Goal: Task Accomplishment & Management: Complete application form

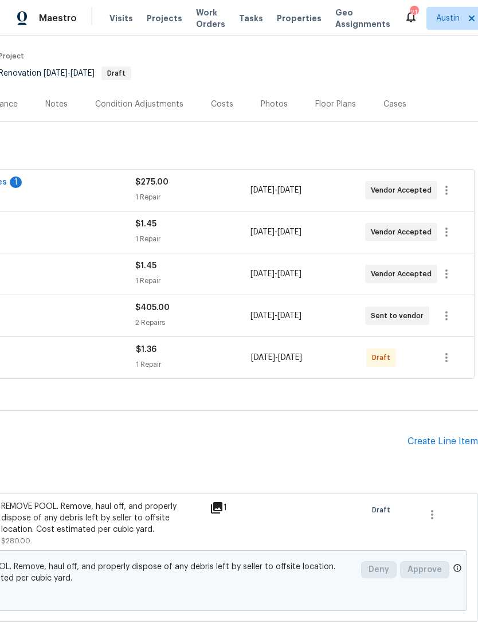
scroll to position [87, 170]
click at [450, 363] on icon "button" at bounding box center [447, 358] width 14 height 14
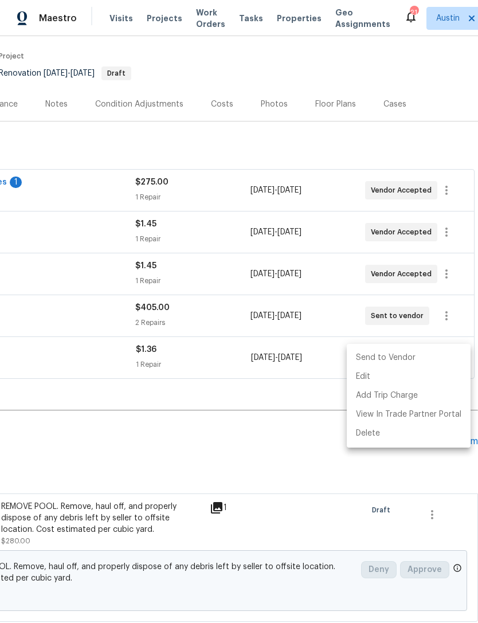
click at [415, 363] on li "Send to Vendor" at bounding box center [409, 358] width 124 height 19
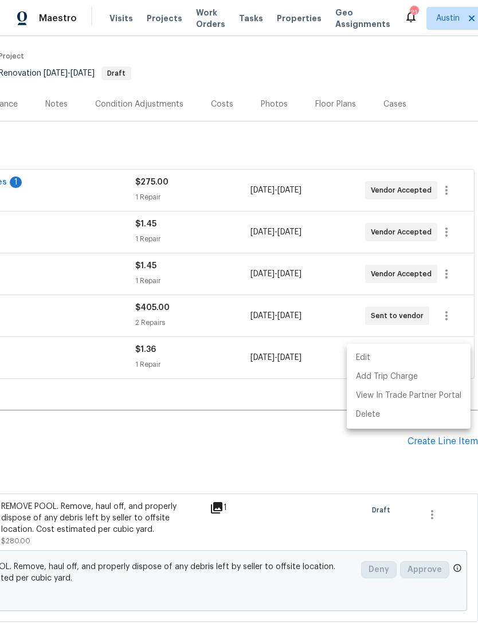
click at [256, 440] on div at bounding box center [239, 311] width 478 height 623
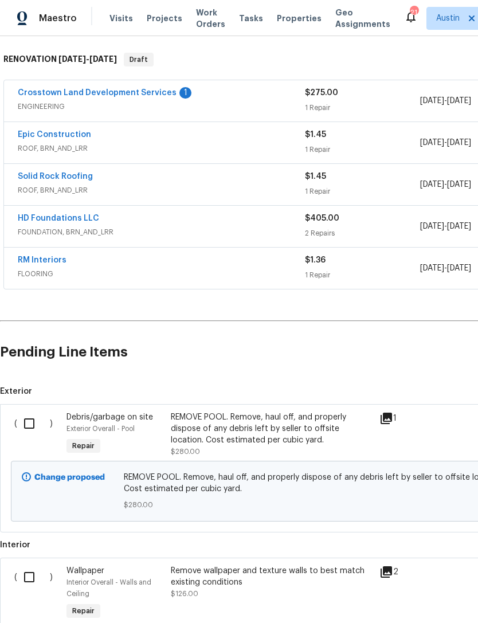
scroll to position [176, 0]
click at [32, 264] on link "RM Interiors" at bounding box center [42, 260] width 49 height 8
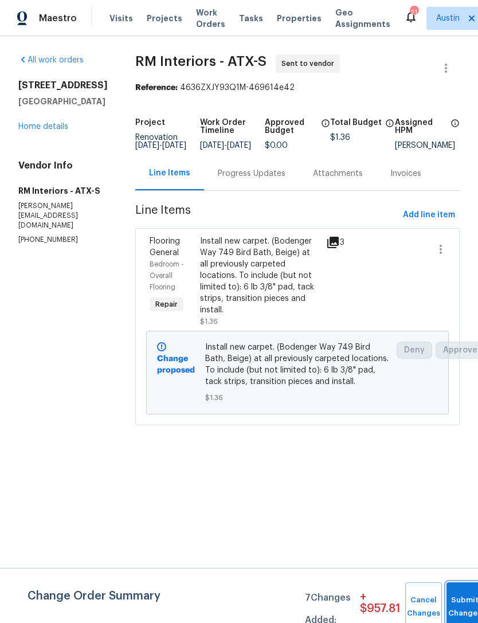
click at [459, 598] on button "Submit Changes" at bounding box center [465, 607] width 37 height 49
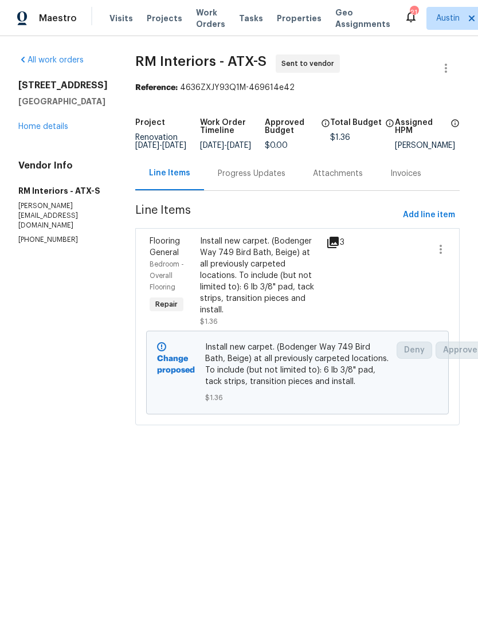
click at [251, 180] on div "Progress Updates" at bounding box center [252, 173] width 68 height 11
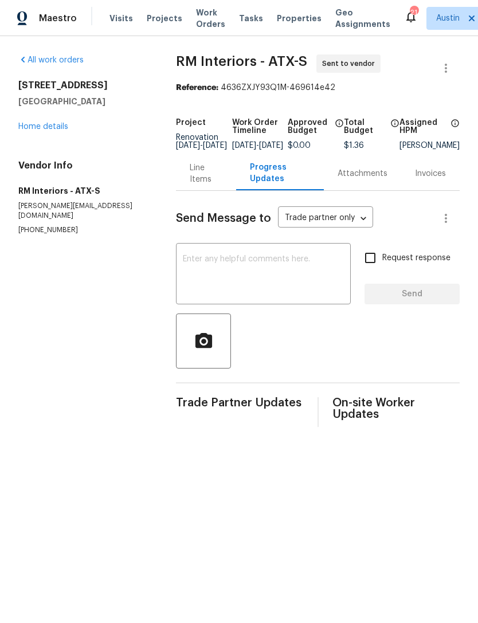
click at [257, 274] on textarea at bounding box center [263, 275] width 161 height 40
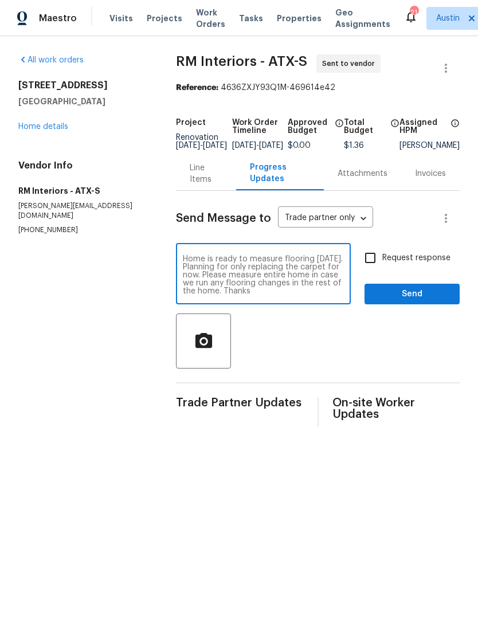
type textarea "Home is ready to measure flooring tomorrow. Planning for only replacing the car…"
click at [373, 270] on input "Request response" at bounding box center [370, 258] width 24 height 24
checkbox input "true"
click at [422, 320] on div "Send Message to Trade partner only Trade partner only ​ Home is ready to measur…" at bounding box center [318, 309] width 284 height 236
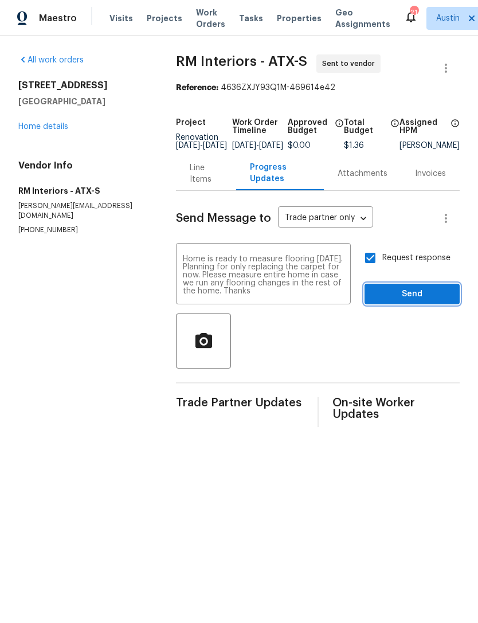
click at [432, 302] on span "Send" at bounding box center [412, 294] width 77 height 14
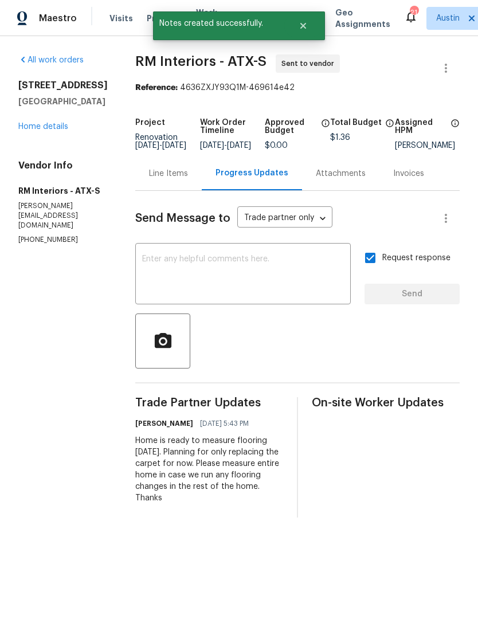
click at [38, 123] on link "Home details" at bounding box center [43, 127] width 50 height 8
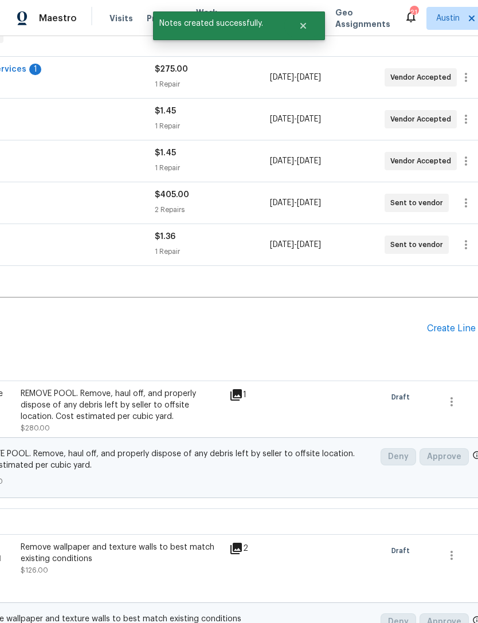
scroll to position [205, 142]
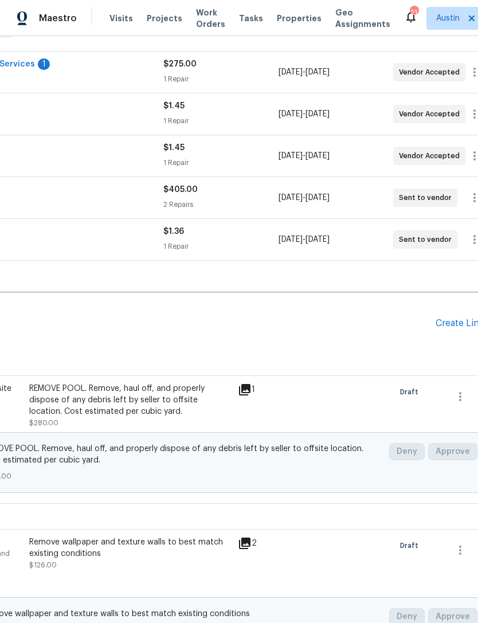
click at [459, 329] on div "Create Line Item" at bounding box center [471, 323] width 71 height 11
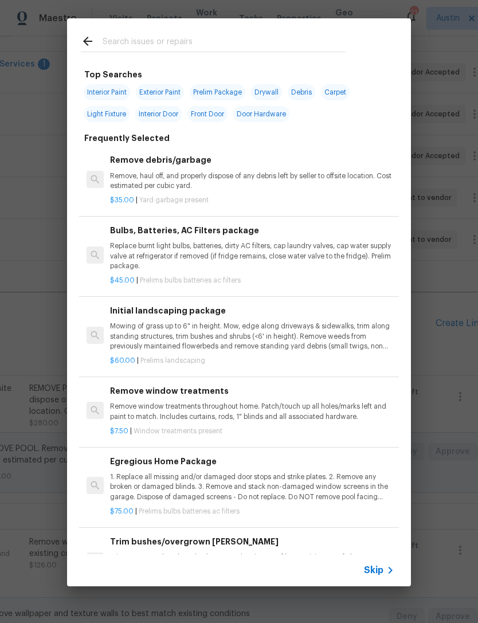
click at [131, 42] on input "text" at bounding box center [224, 42] width 243 height 17
type input "S"
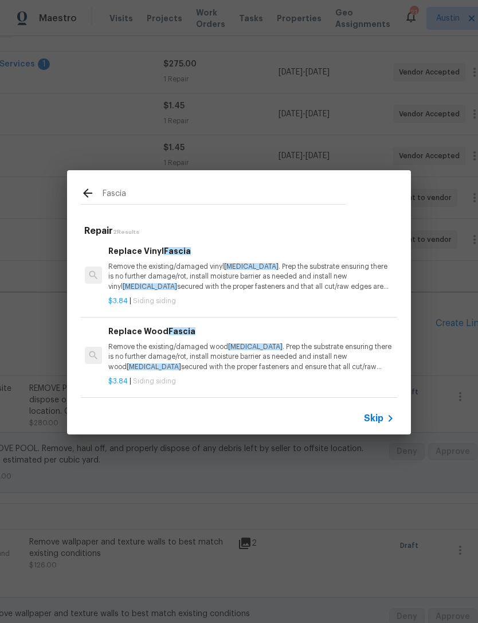
scroll to position [2, 2]
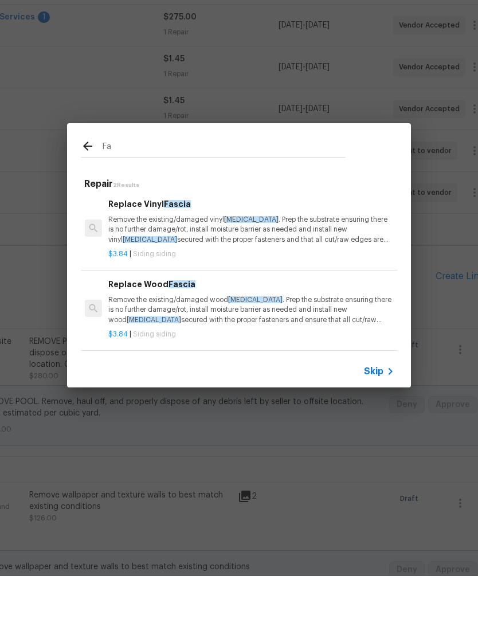
type input "F"
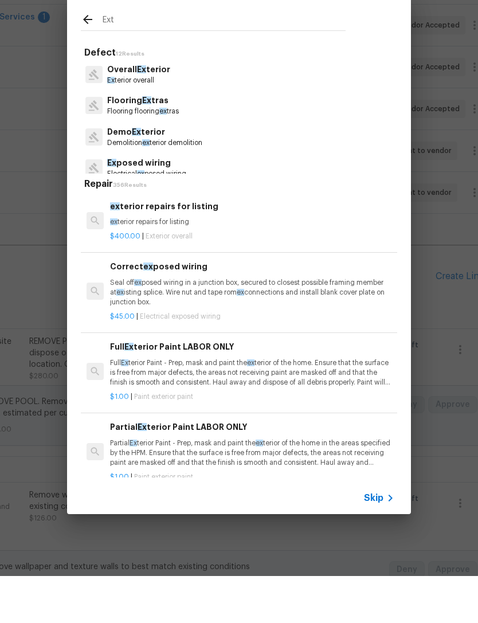
type input "Exte"
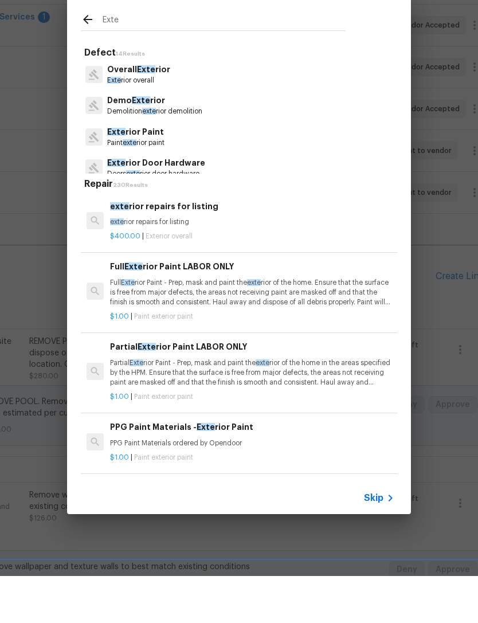
click at [127, 173] on p "Exte rior Paint" at bounding box center [135, 179] width 57 height 12
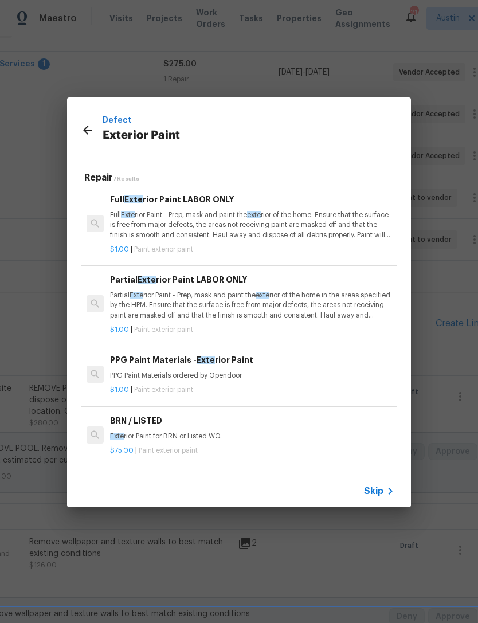
scroll to position [0, 0]
click at [126, 295] on p "Partial Exte rior Paint - Prep, mask and paint the exte rior of the home in the…" at bounding box center [252, 305] width 284 height 29
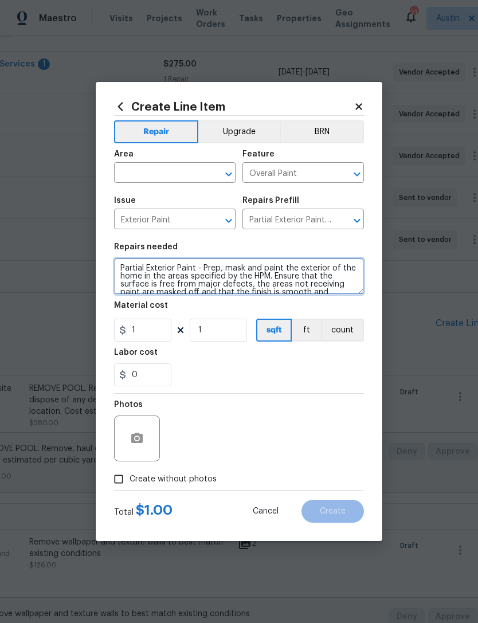
click at [117, 273] on textarea "Partial Exterior Paint - Prep, mask and paint the exterior of the home in the a…" at bounding box center [239, 276] width 250 height 37
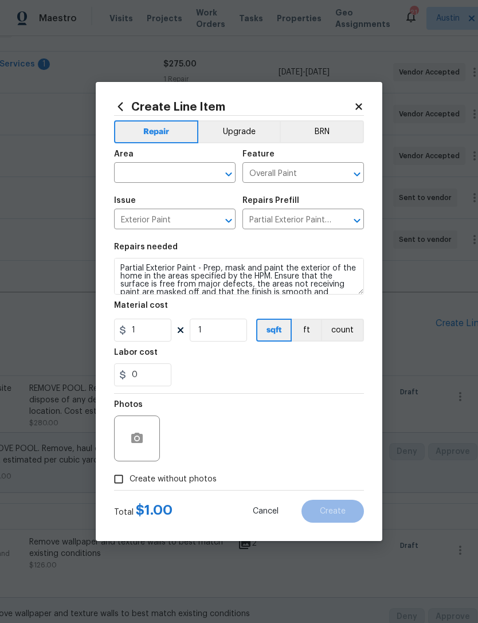
click at [134, 166] on input "text" at bounding box center [158, 174] width 89 height 18
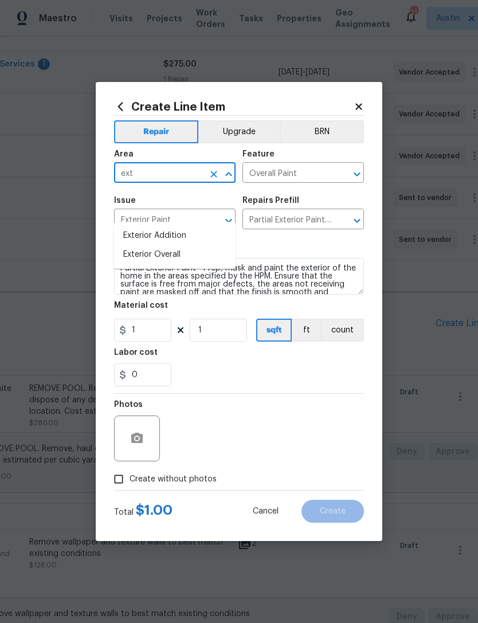
click at [124, 245] on li "Exterior Overall" at bounding box center [175, 254] width 122 height 19
type input "Exterior Overall"
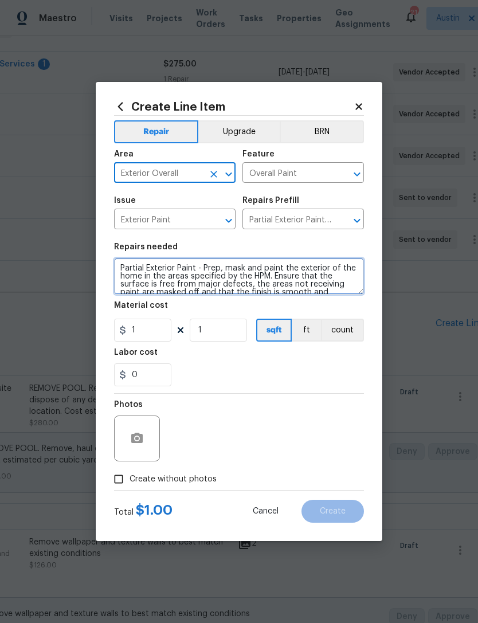
click at [116, 270] on textarea "Partial Exterior Paint - Prep, mask and paint the exterior of the home in the a…" at bounding box center [239, 276] width 250 height 37
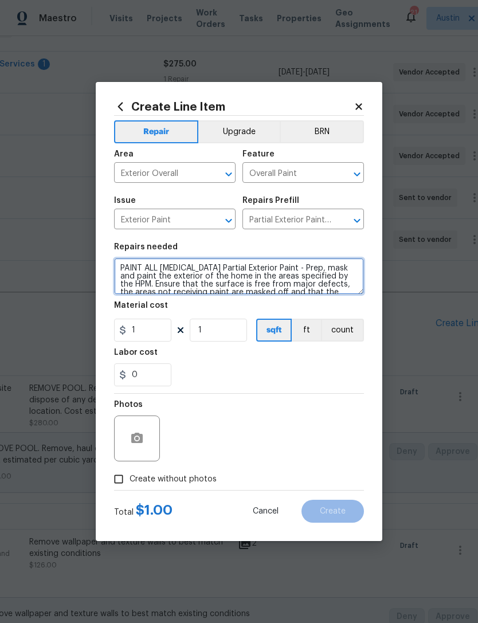
click at [185, 268] on textarea "PAINT ALL FASCIA Partial Exterior Paint - Prep, mask and paint the exterior of …" at bounding box center [239, 276] width 250 height 37
type textarea "PAINT ALL FASCIA AROUND THE HOME. Partial Exterior Paint - Prep, mask and paint…"
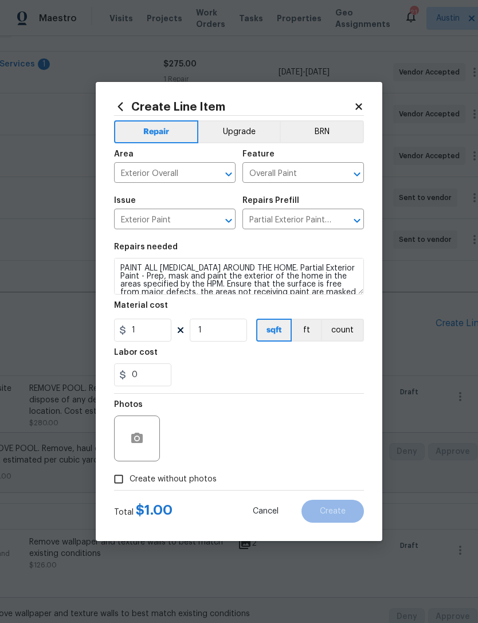
click at [330, 376] on div "0" at bounding box center [239, 375] width 250 height 23
click at [223, 332] on input "1" at bounding box center [218, 330] width 57 height 23
type input "120"
click at [294, 380] on div "0" at bounding box center [239, 375] width 250 height 23
click at [307, 342] on button "ft" at bounding box center [306, 330] width 29 height 23
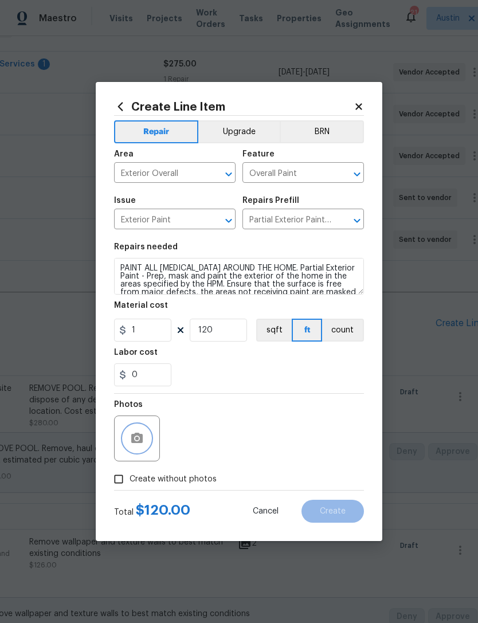
click at [145, 447] on button "button" at bounding box center [137, 439] width 28 height 28
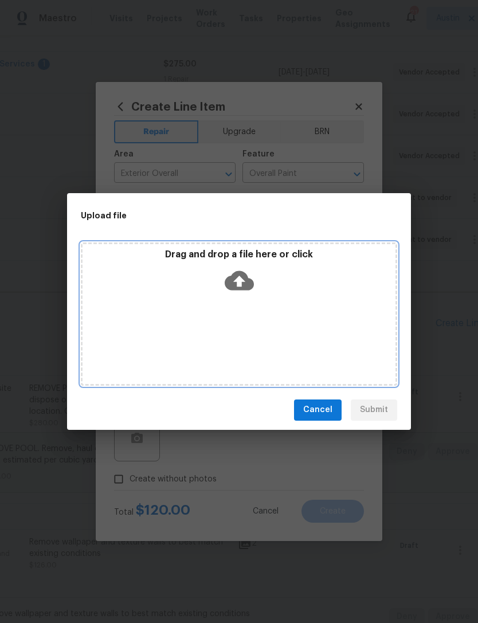
click at [231, 356] on div "Drag and drop a file here or click" at bounding box center [239, 314] width 317 height 143
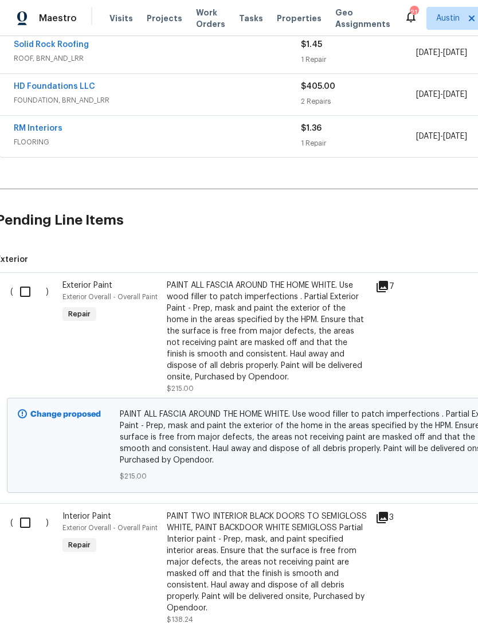
scroll to position [313, 4]
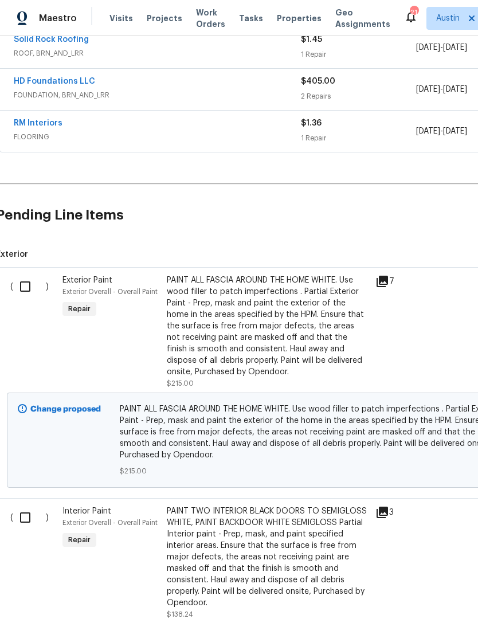
click at [24, 287] on input "checkbox" at bounding box center [29, 287] width 33 height 24
checkbox input "true"
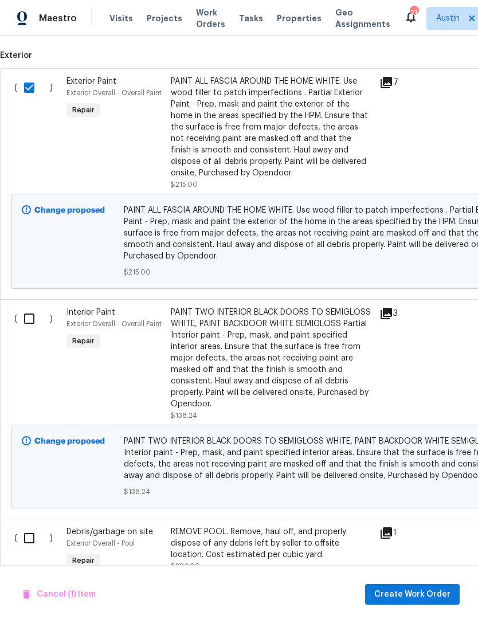
scroll to position [512, 0]
click at [20, 320] on input "checkbox" at bounding box center [33, 319] width 33 height 24
checkbox input "true"
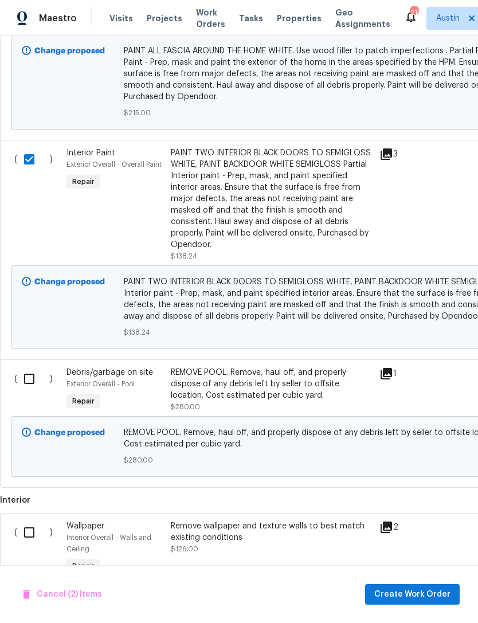
scroll to position [673, 0]
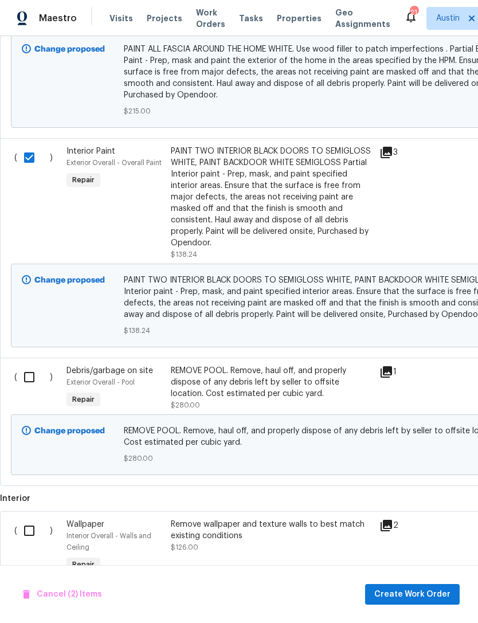
click at [25, 373] on input "checkbox" at bounding box center [33, 377] width 33 height 24
checkbox input "true"
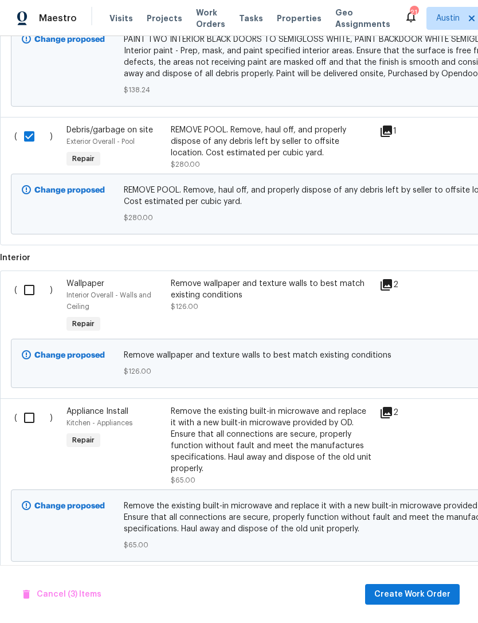
scroll to position [918, 0]
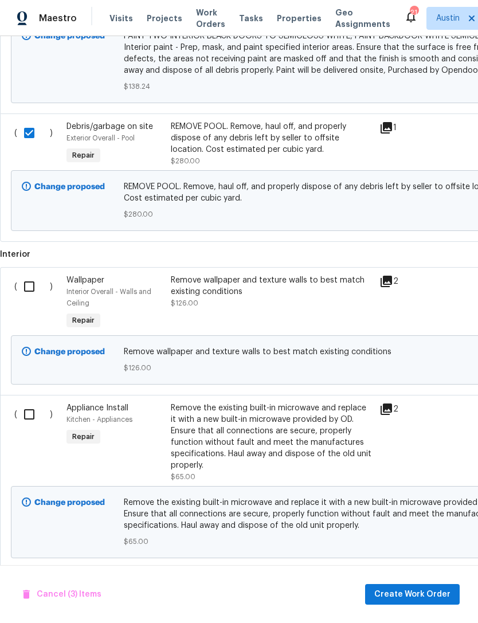
click at [28, 283] on input "checkbox" at bounding box center [33, 287] width 33 height 24
checkbox input "true"
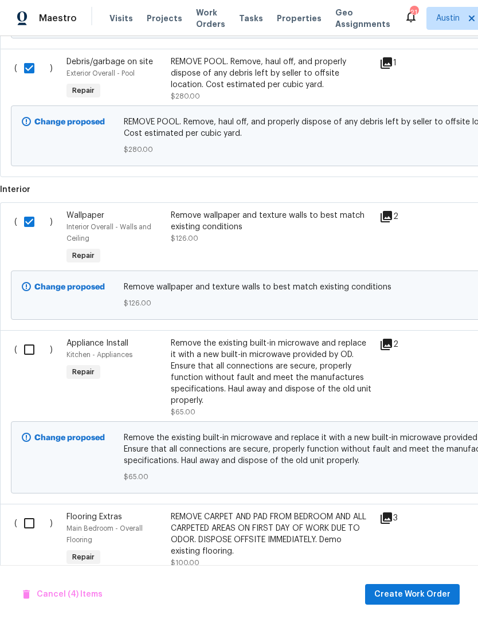
scroll to position [984, 0]
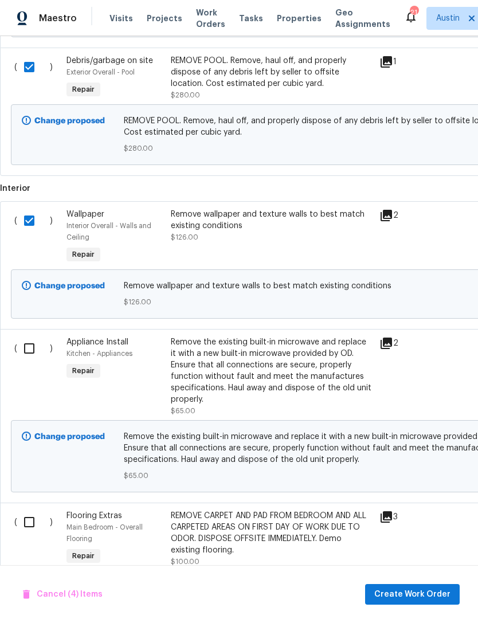
click at [25, 348] on input "checkbox" at bounding box center [33, 349] width 33 height 24
checkbox input "true"
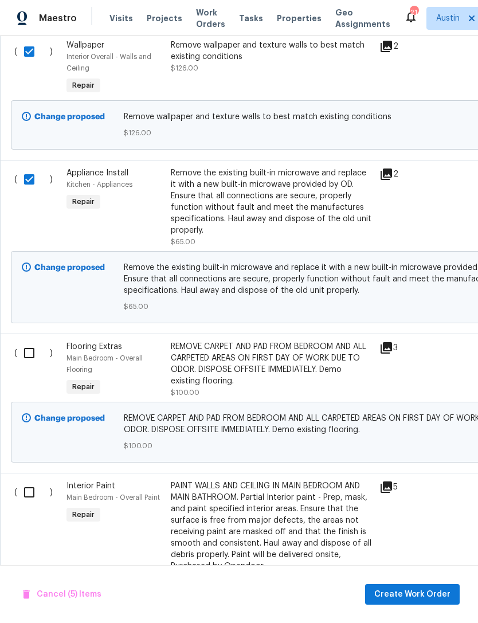
scroll to position [1153, 0]
click at [28, 356] on input "checkbox" at bounding box center [33, 353] width 33 height 24
checkbox input "true"
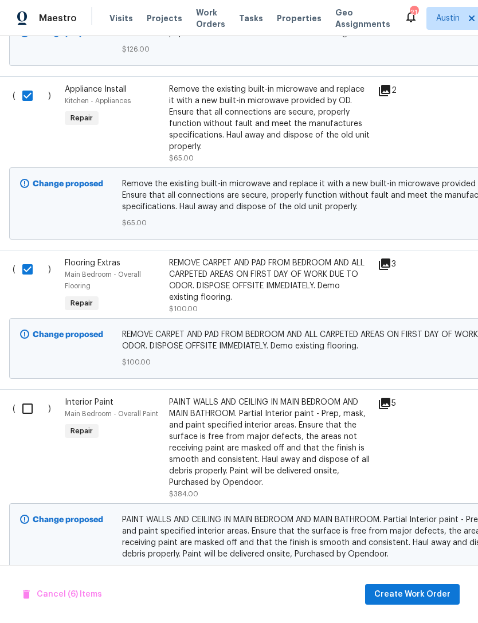
scroll to position [1235, 2]
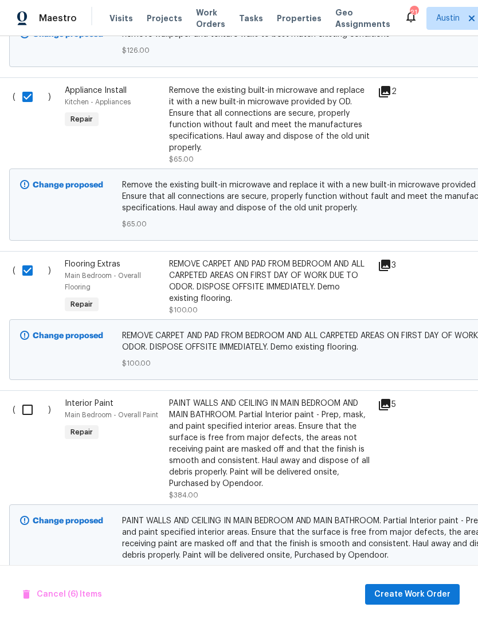
click at [31, 419] on input "checkbox" at bounding box center [31, 410] width 33 height 24
checkbox input "true"
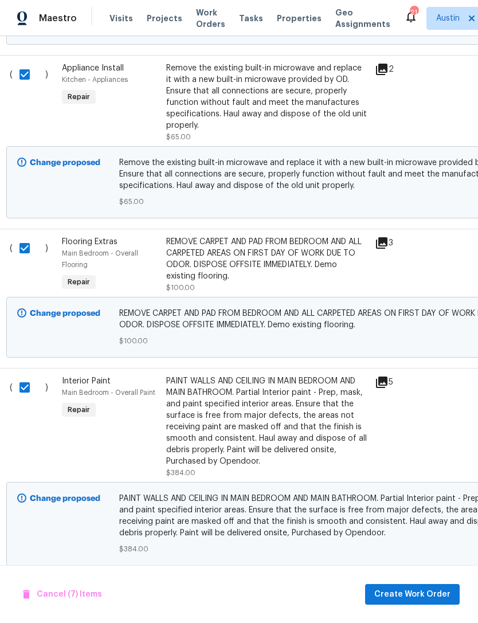
scroll to position [1257, 5]
click at [425, 603] on button "Create Work Order" at bounding box center [412, 594] width 95 height 21
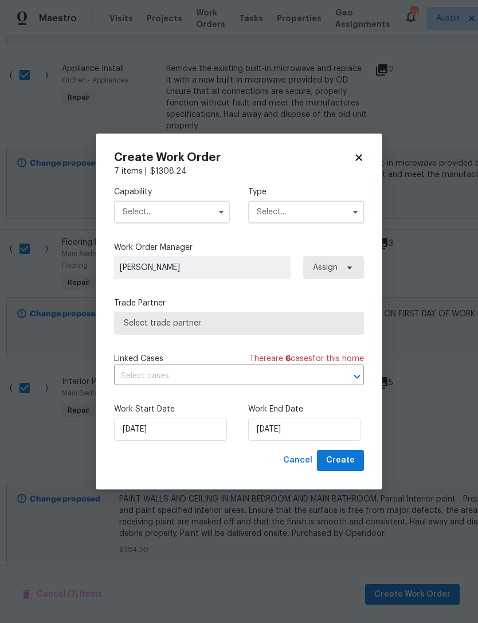
click at [199, 208] on input "text" at bounding box center [172, 212] width 116 height 23
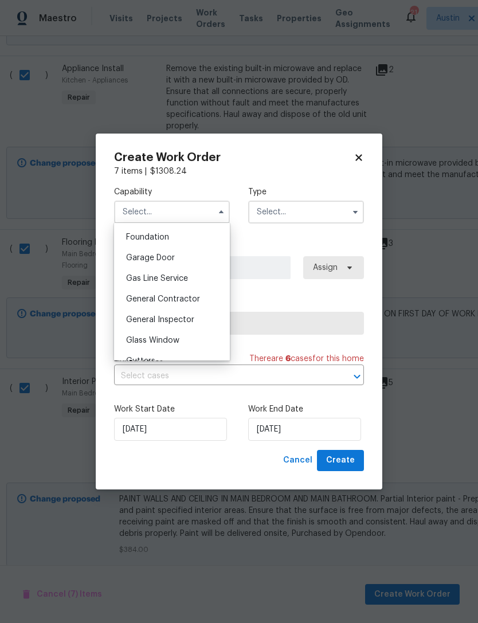
scroll to position [486, 0]
click at [212, 309] on div "General Contractor" at bounding box center [172, 298] width 110 height 21
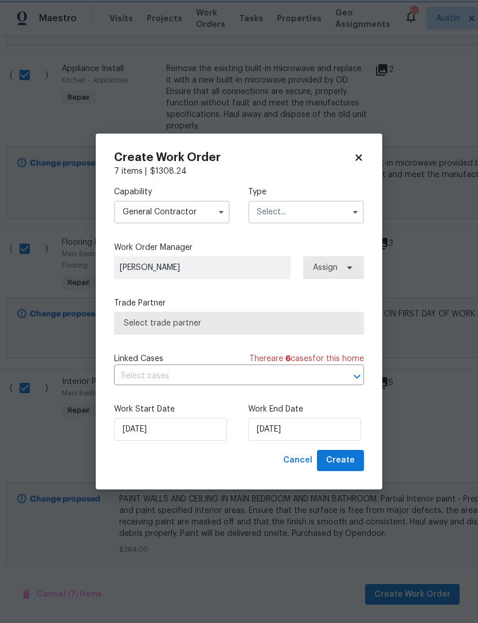
type input "General Contractor"
click at [326, 210] on input "text" at bounding box center [306, 212] width 116 height 23
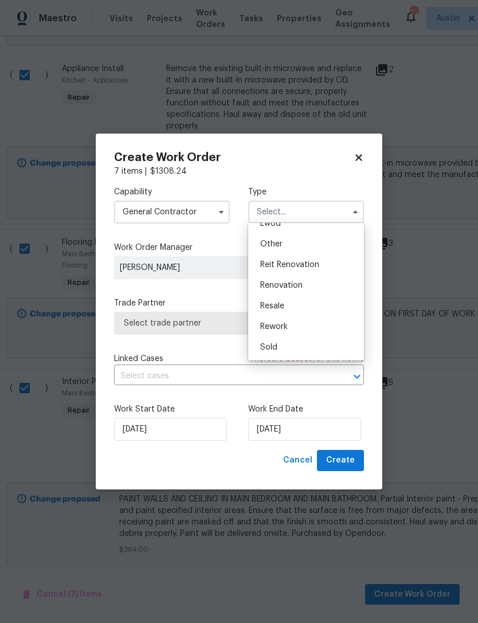
scroll to position [137, 0]
click at [314, 290] on div "Renovation" at bounding box center [306, 285] width 110 height 21
type input "Renovation"
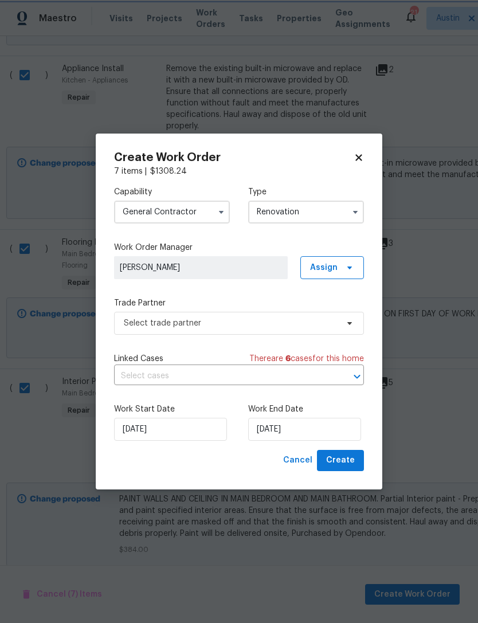
scroll to position [0, 0]
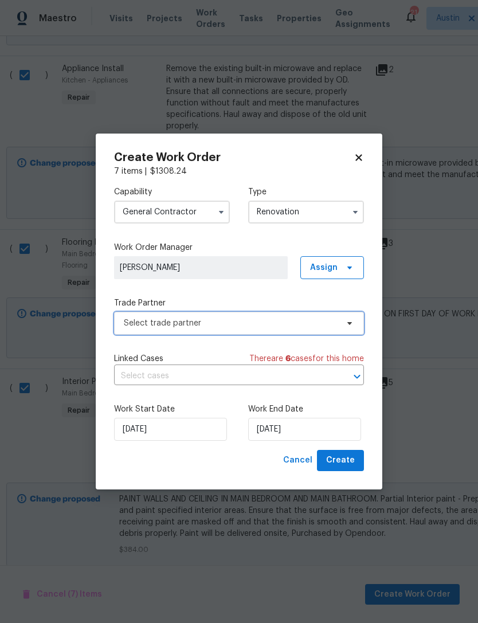
click at [256, 321] on span "Select trade partner" at bounding box center [231, 323] width 214 height 11
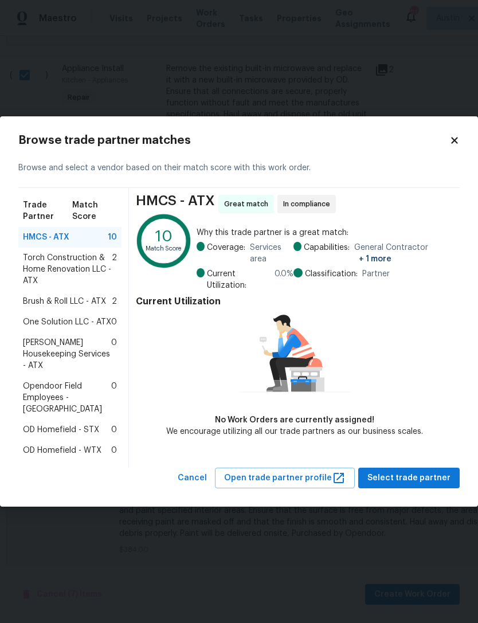
click at [29, 307] on span "Brush & Roll LLC - ATX" at bounding box center [64, 301] width 83 height 11
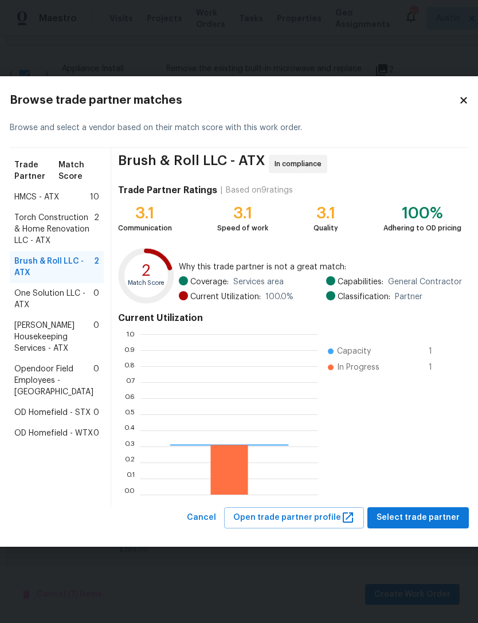
scroll to position [161, 178]
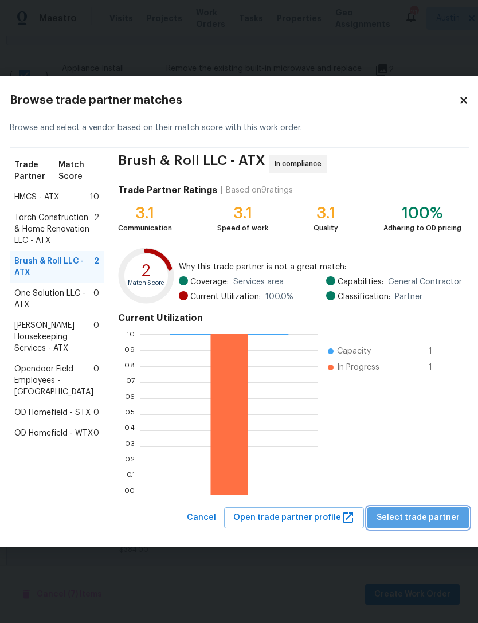
click at [430, 525] on span "Select trade partner" at bounding box center [418, 518] width 83 height 14
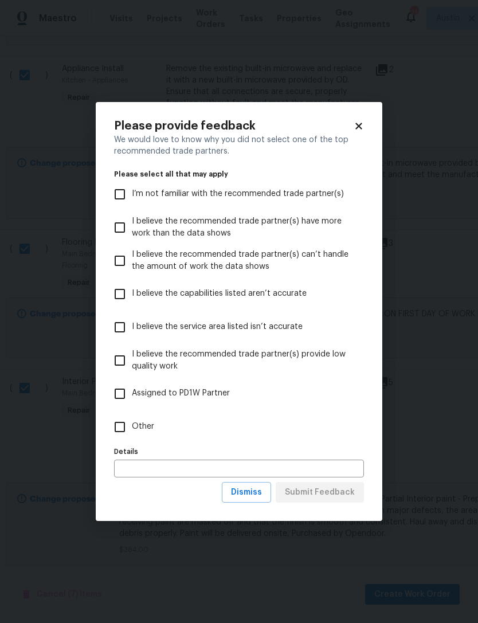
click at [174, 426] on label "Other" at bounding box center [231, 427] width 247 height 33
click at [132, 426] on input "Other" at bounding box center [120, 427] width 24 height 24
checkbox input "true"
click at [341, 499] on span "Submit Feedback" at bounding box center [320, 493] width 70 height 14
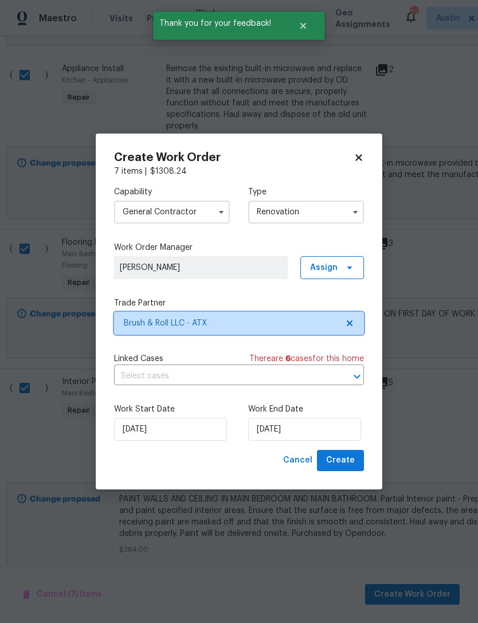
click at [253, 328] on span "Brush & Roll LLC - ATX" at bounding box center [231, 323] width 214 height 11
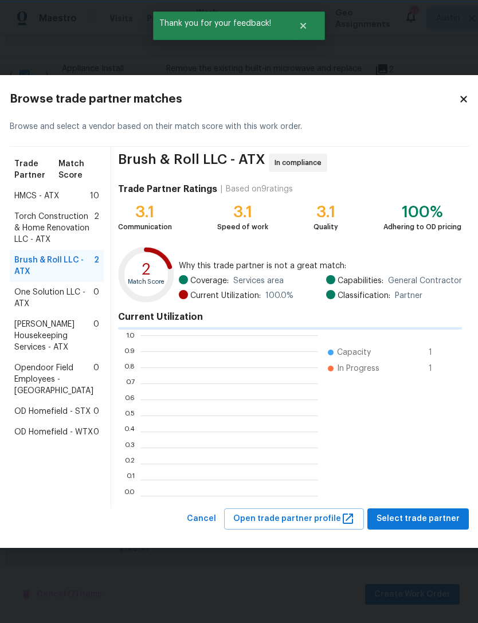
scroll to position [1, 1]
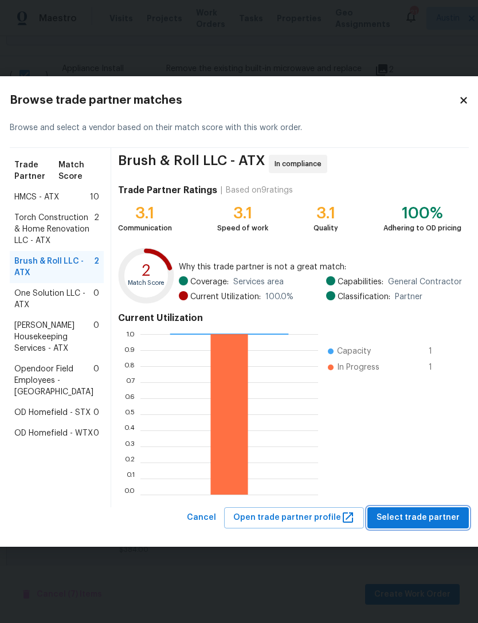
click at [426, 525] on span "Select trade partner" at bounding box center [418, 518] width 83 height 14
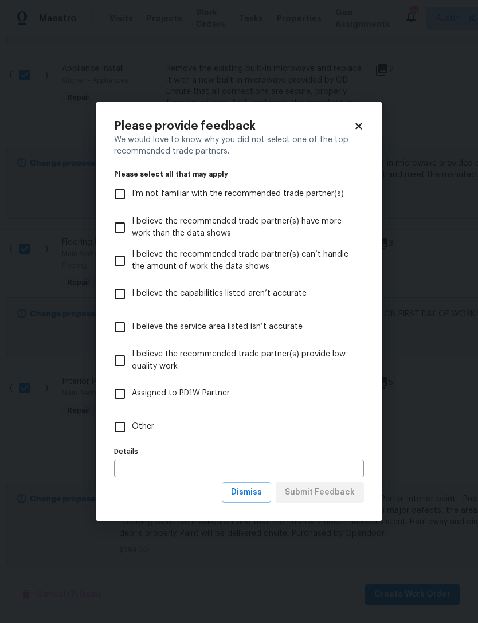
click at [154, 431] on label "Other" at bounding box center [231, 427] width 247 height 33
click at [132, 431] on input "Other" at bounding box center [120, 427] width 24 height 24
checkbox input "true"
click at [335, 501] on button "Submit Feedback" at bounding box center [320, 492] width 88 height 21
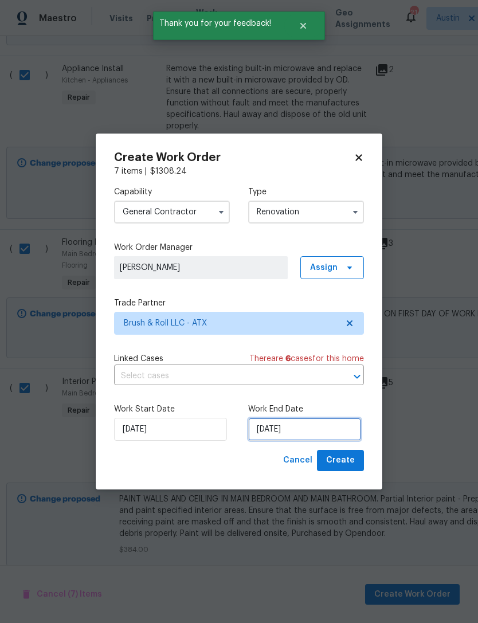
click at [310, 436] on input "[DATE]" at bounding box center [304, 429] width 113 height 23
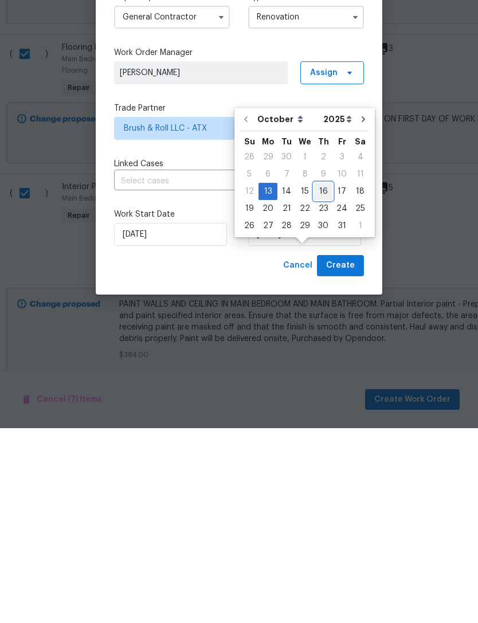
click at [322, 379] on div "16" at bounding box center [323, 387] width 18 height 16
type input "[DATE]"
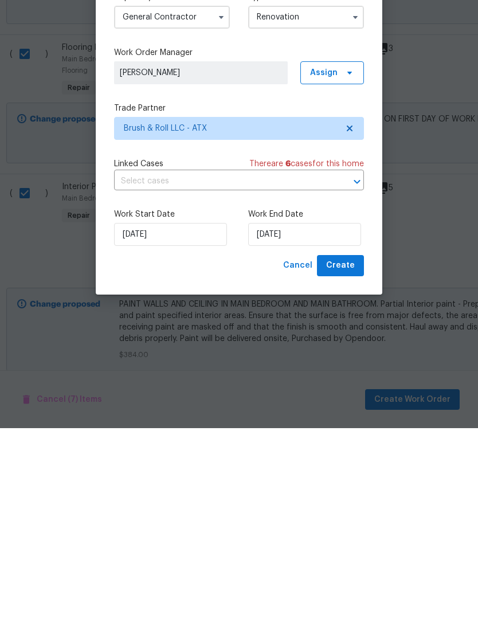
scroll to position [37, 0]
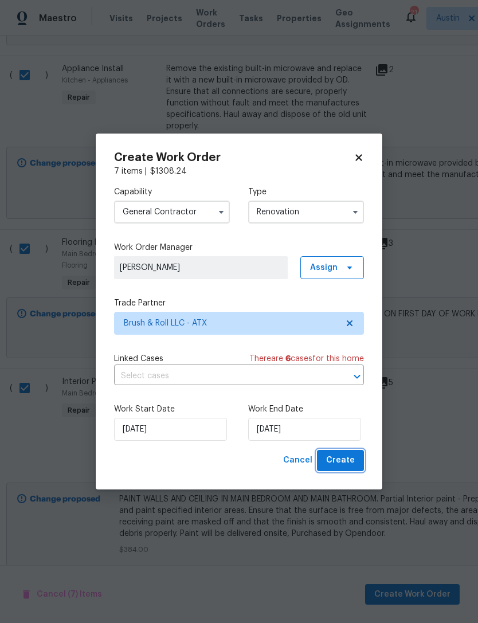
click at [353, 469] on button "Create" at bounding box center [340, 460] width 47 height 21
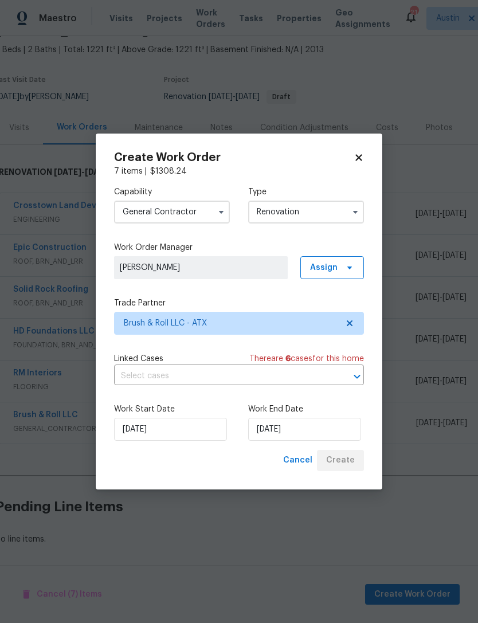
scroll to position [26, 5]
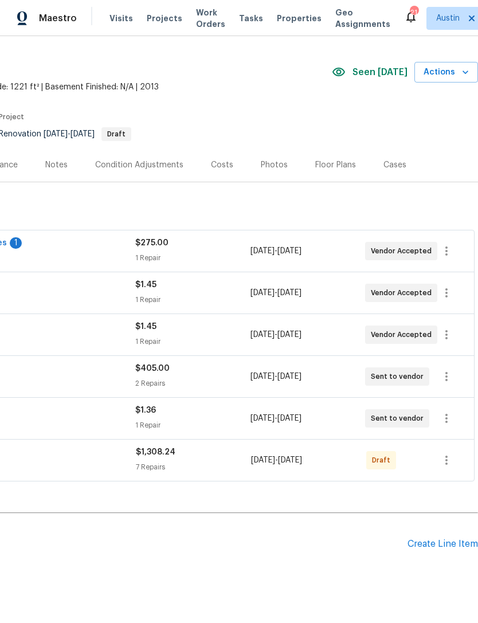
scroll to position [26, 170]
click at [443, 463] on icon "button" at bounding box center [447, 461] width 14 height 14
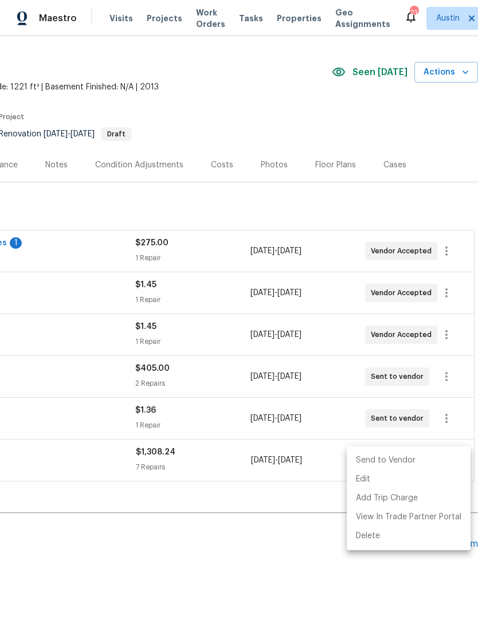
click at [419, 465] on li "Send to Vendor" at bounding box center [409, 460] width 124 height 19
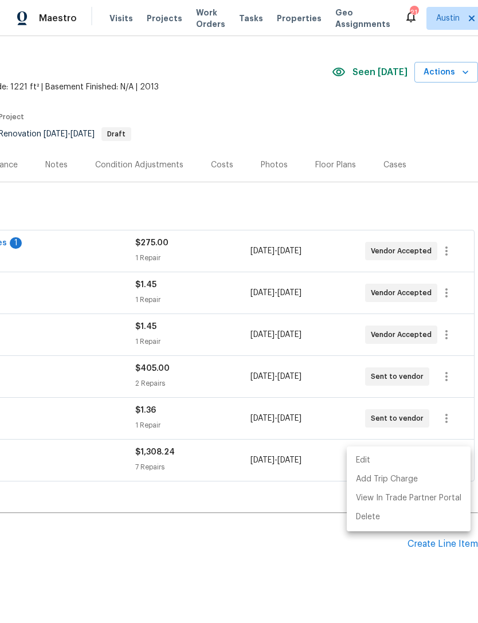
click at [328, 589] on div at bounding box center [239, 311] width 478 height 623
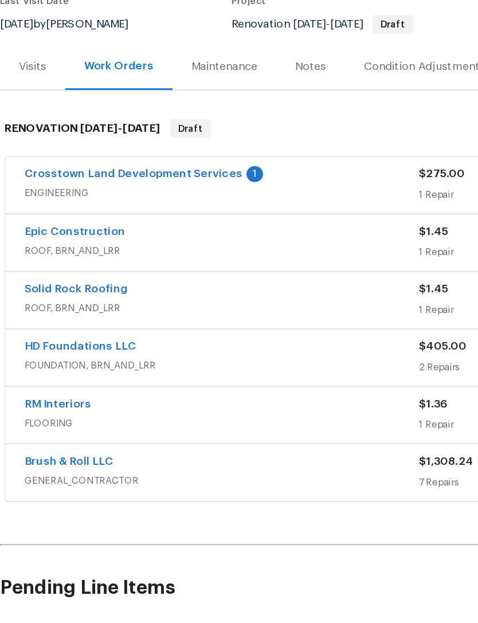
scroll to position [0, 0]
click at [65, 474] on link "Brush & Roll LLC" at bounding box center [50, 478] width 65 height 8
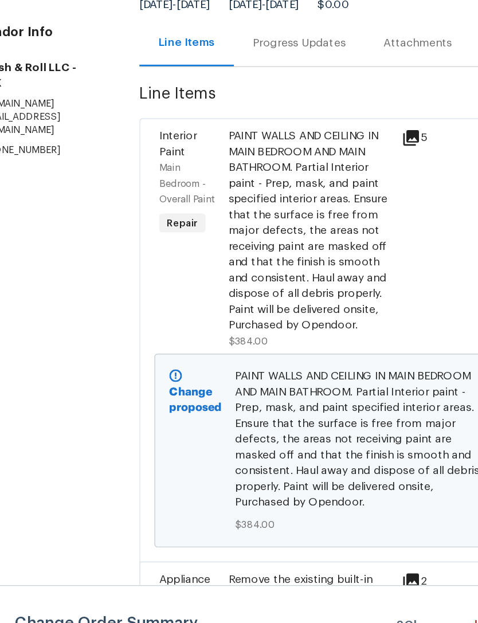
scroll to position [0, 17]
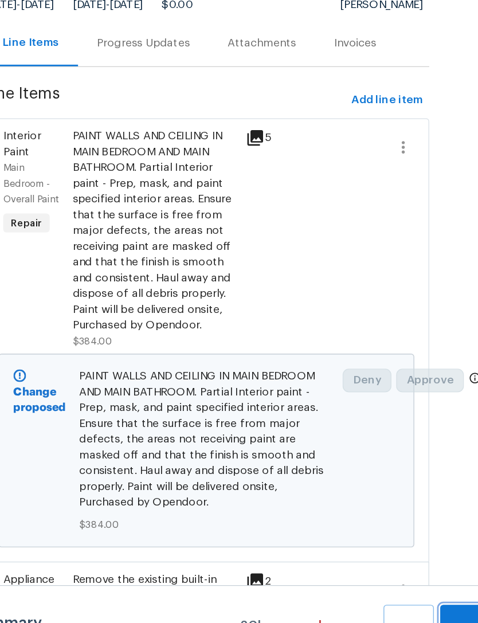
click at [451, 583] on button "Submit Changes" at bounding box center [469, 607] width 37 height 49
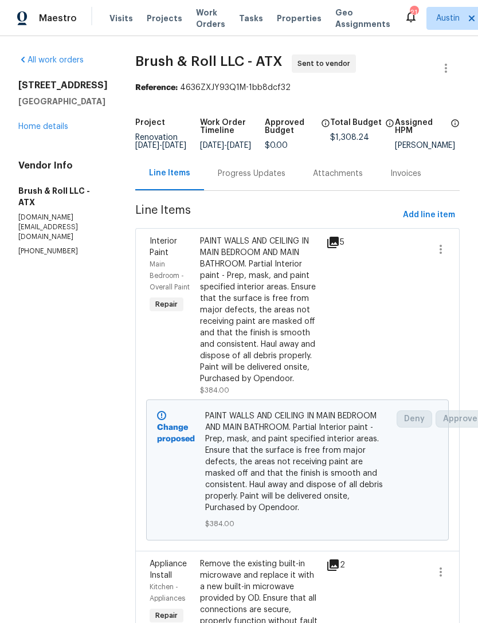
click at [259, 180] on div "Progress Updates" at bounding box center [252, 173] width 68 height 11
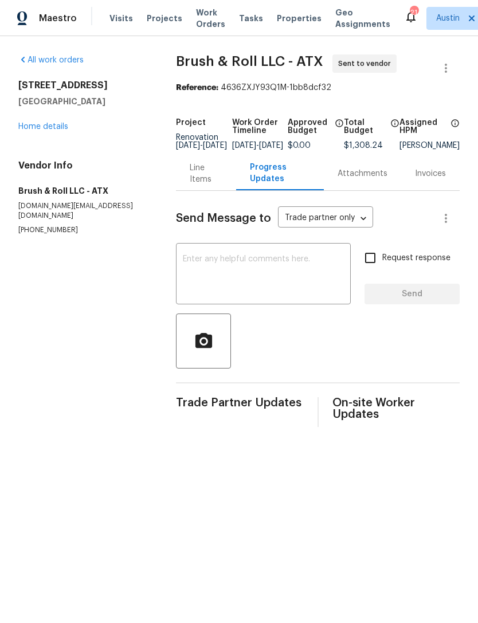
click at [241, 272] on textarea at bounding box center [263, 275] width 161 height 40
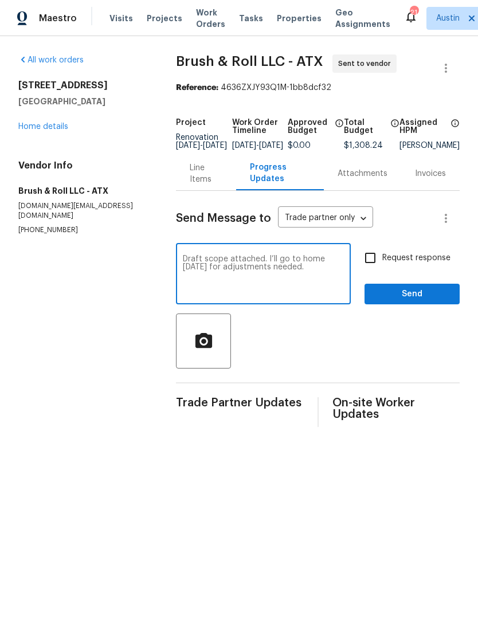
click at [349, 341] on div at bounding box center [318, 341] width 284 height 55
click at [326, 274] on textarea "Draft scope attached. I’ll go to home [DATE] for adjustments needed." at bounding box center [263, 275] width 161 height 40
click at [299, 276] on textarea "Draft scope attached. I’ll go to home tomorrow for adjustments neededed, we may…" at bounding box center [263, 275] width 161 height 40
type textarea "Draft scope attached. I’ll go to home tomorrow for adjustments needed, we may b…"
click at [436, 302] on span "Send" at bounding box center [412, 294] width 77 height 14
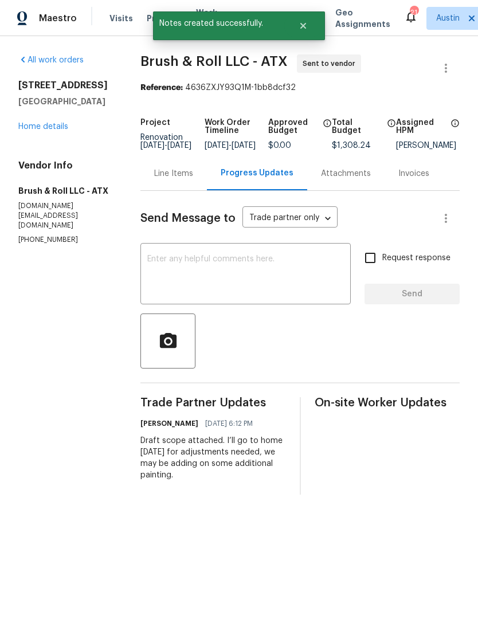
click at [169, 190] on div "Line Items" at bounding box center [174, 174] width 67 height 34
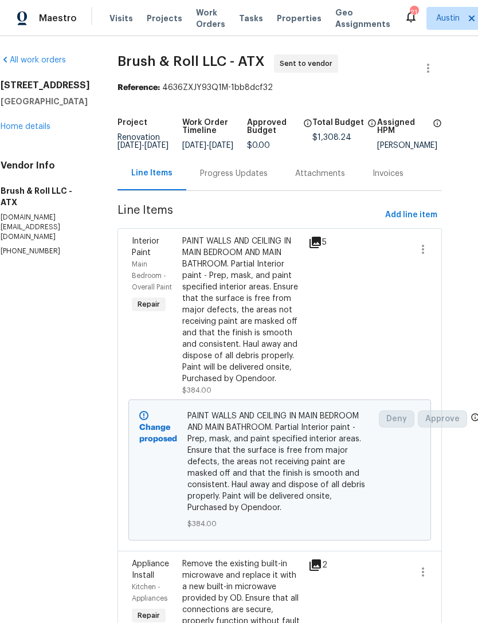
scroll to position [0, 17]
click at [420, 223] on span "Add line item" at bounding box center [412, 215] width 52 height 14
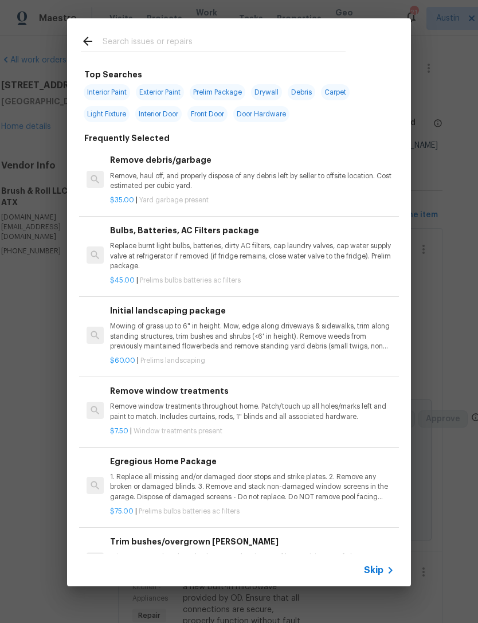
click at [116, 28] on div at bounding box center [213, 40] width 293 height 45
click at [128, 35] on input "text" at bounding box center [224, 42] width 243 height 17
type input "Primer"
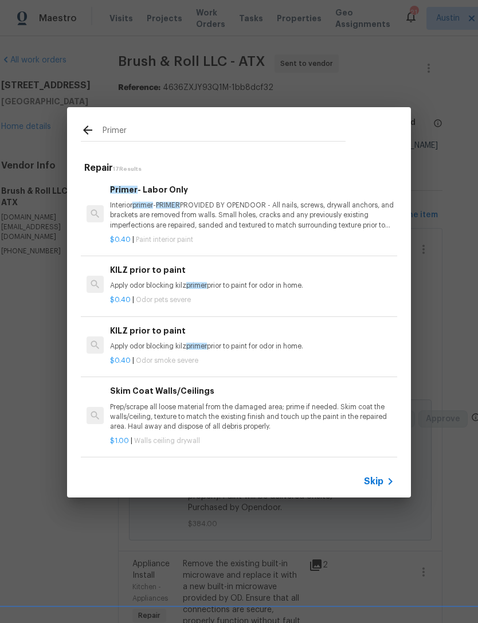
click at [126, 213] on p "Interior primer - PRIMER PROVIDED BY OPENDOOR - All nails, screws, drywall anch…" at bounding box center [252, 215] width 284 height 29
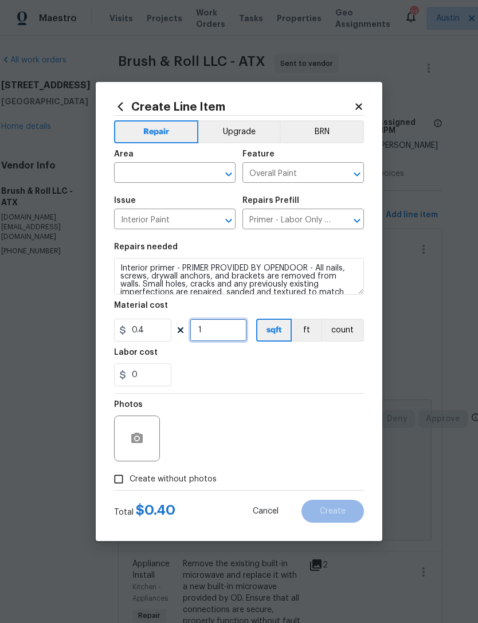
click at [223, 340] on input "1" at bounding box center [218, 330] width 57 height 23
click at [331, 385] on div "0" at bounding box center [239, 375] width 250 height 23
click at [231, 342] on input "200" at bounding box center [218, 330] width 57 height 23
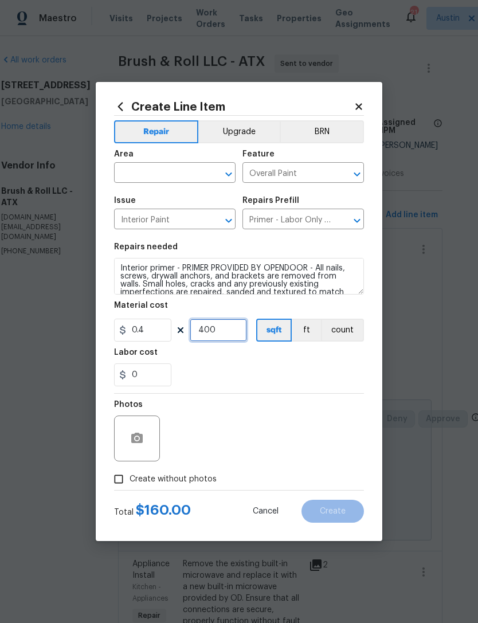
type input "400"
click at [343, 403] on div "Photos" at bounding box center [239, 431] width 250 height 75
click at [124, 163] on div "Area" at bounding box center [175, 157] width 122 height 15
click at [132, 170] on input "text" at bounding box center [158, 174] width 89 height 18
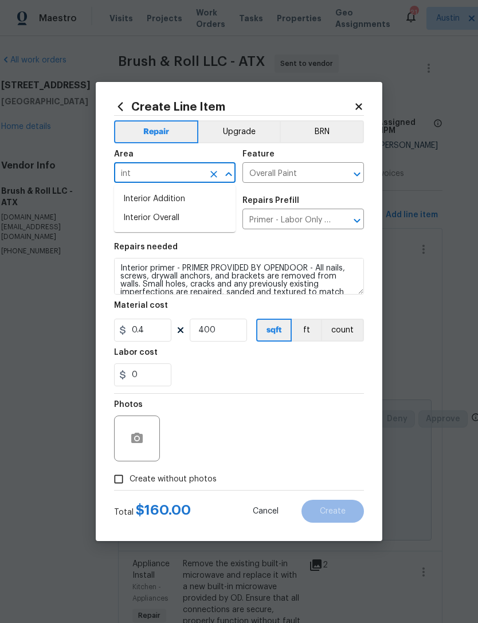
click at [130, 225] on li "Interior Overall" at bounding box center [175, 218] width 122 height 19
type input "Interior Overall"
click at [312, 387] on div "0" at bounding box center [239, 375] width 250 height 23
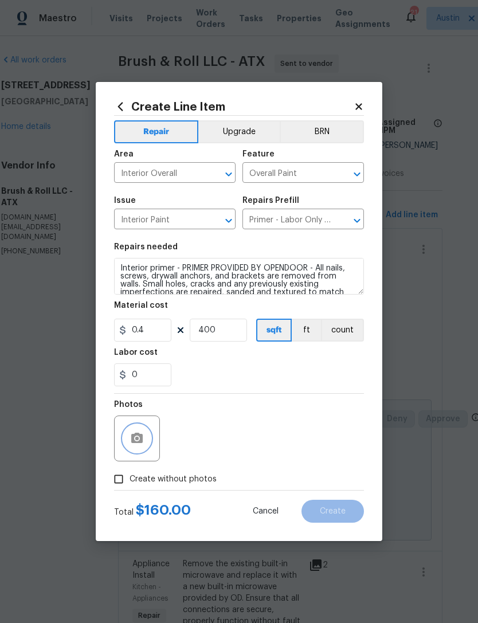
click at [142, 446] on icon "button" at bounding box center [137, 439] width 14 height 14
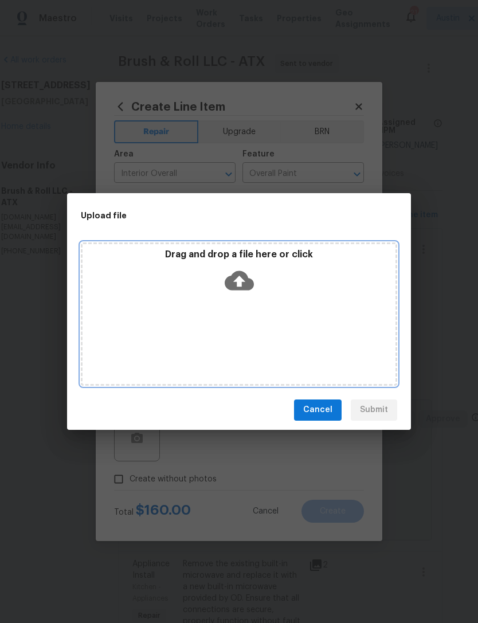
click at [306, 336] on div "Drag and drop a file here or click" at bounding box center [239, 314] width 317 height 143
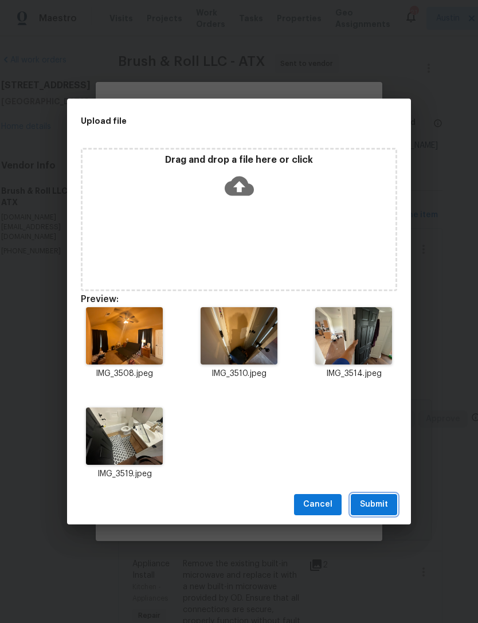
click at [387, 504] on span "Submit" at bounding box center [374, 505] width 28 height 14
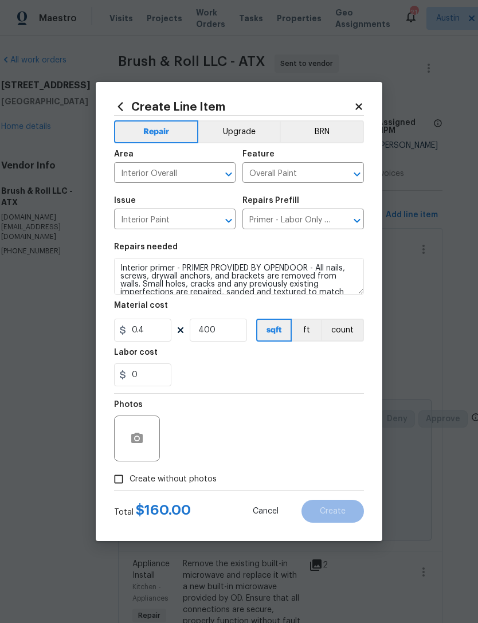
click at [189, 489] on label "Create without photos" at bounding box center [162, 480] width 109 height 22
click at [130, 489] on input "Create without photos" at bounding box center [119, 480] width 22 height 22
checkbox input "true"
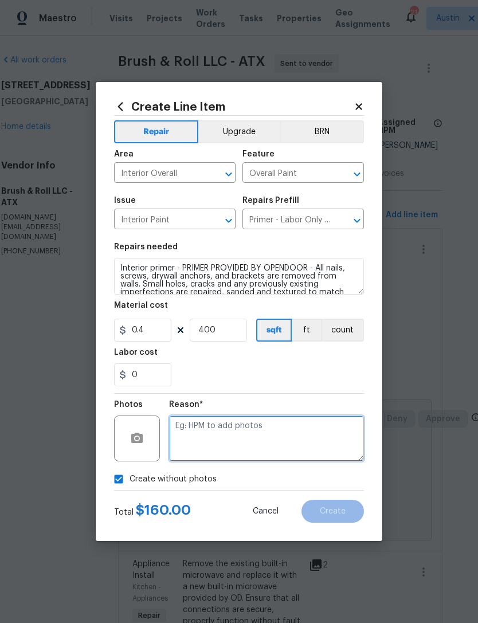
click at [208, 457] on textarea at bounding box center [266, 439] width 195 height 46
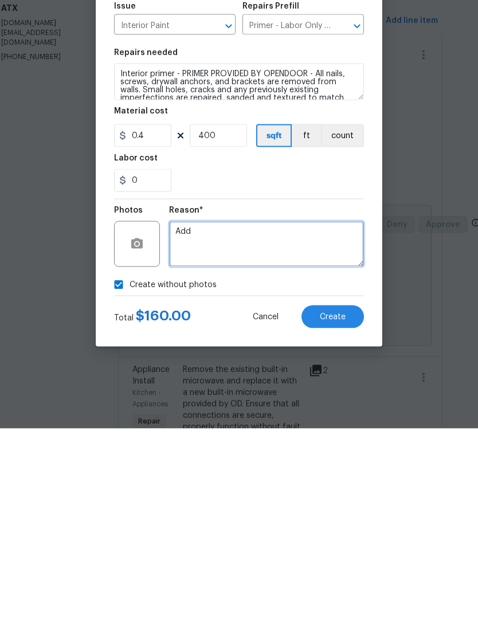
type textarea "Add"
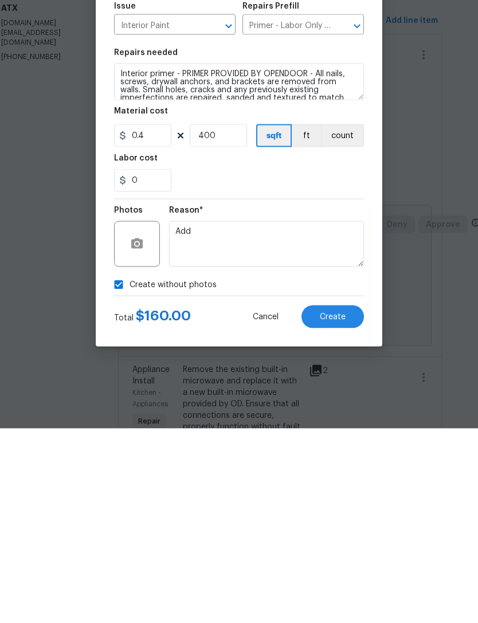
click at [305, 364] on div "0" at bounding box center [239, 375] width 250 height 23
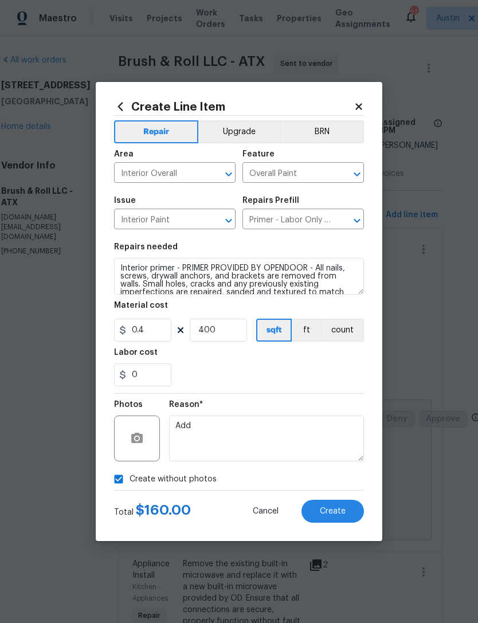
checkbox input "false"
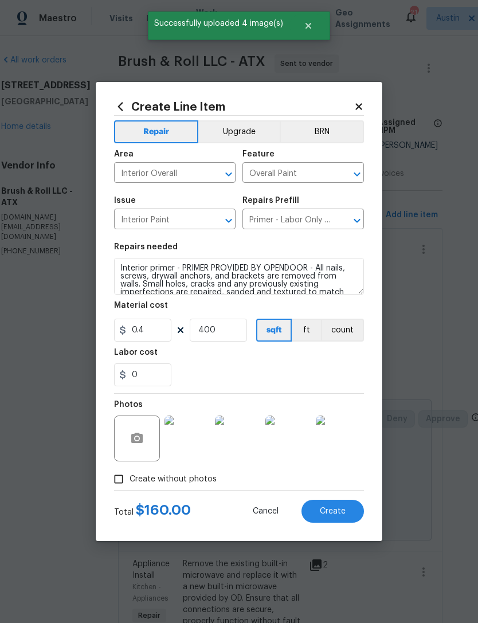
click at [339, 521] on button "Create" at bounding box center [333, 511] width 63 height 23
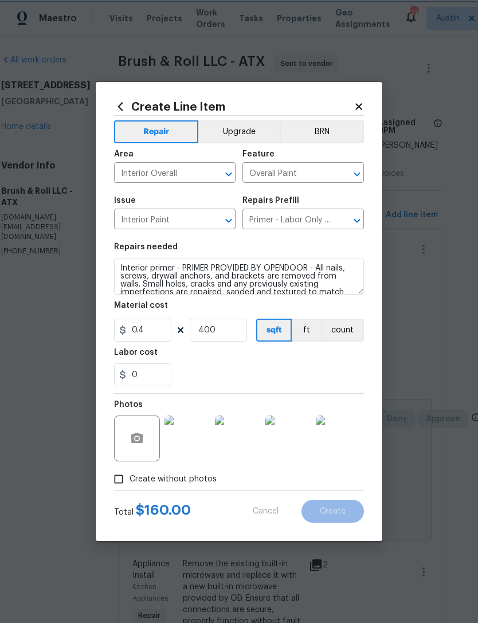
type input "0"
checkbox input "true"
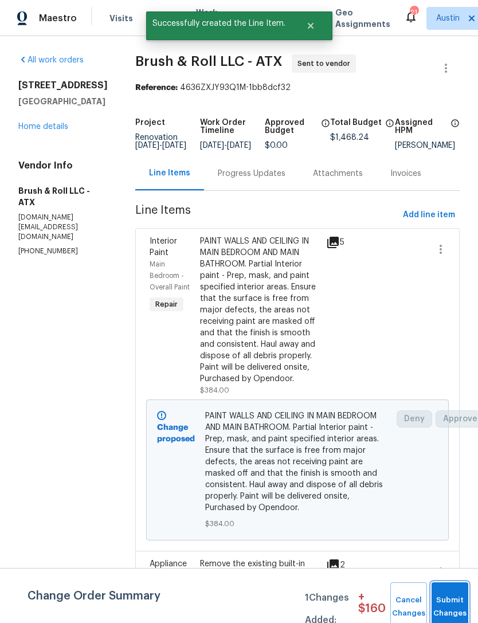
click at [453, 598] on button "Submit Changes" at bounding box center [450, 607] width 37 height 49
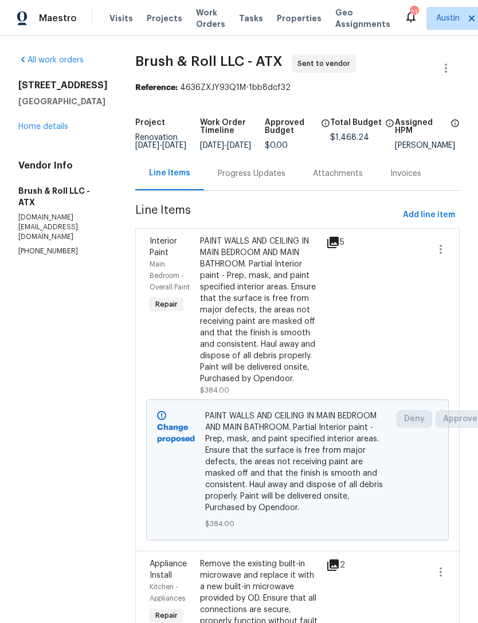
click at [48, 128] on link "Home details" at bounding box center [43, 127] width 50 height 8
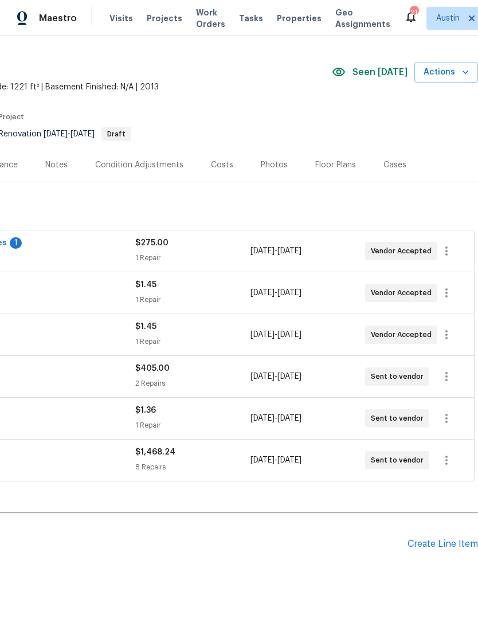
scroll to position [26, 170]
click at [441, 547] on div "Create Line Item" at bounding box center [443, 544] width 71 height 11
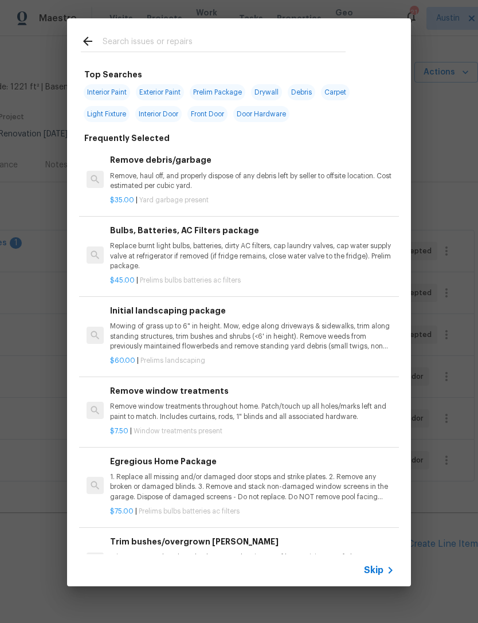
click at [230, 43] on input "text" at bounding box center [224, 42] width 243 height 17
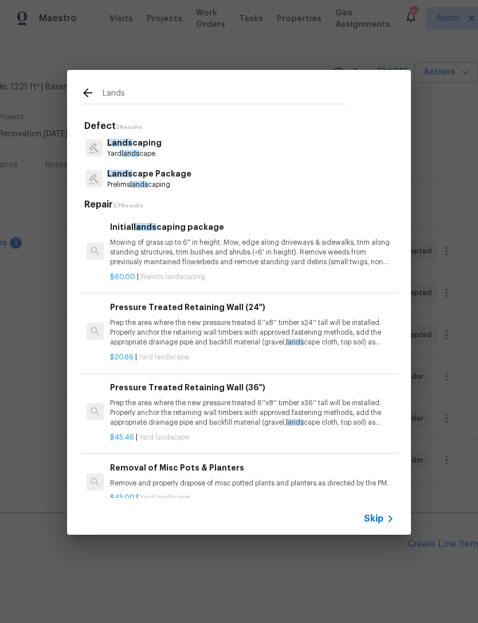
type input "Lands"
click at [220, 182] on div "Lands cape Package Prelims lands caping" at bounding box center [239, 178] width 317 height 31
click at [180, 178] on p "Lands cape Package" at bounding box center [149, 174] width 84 height 12
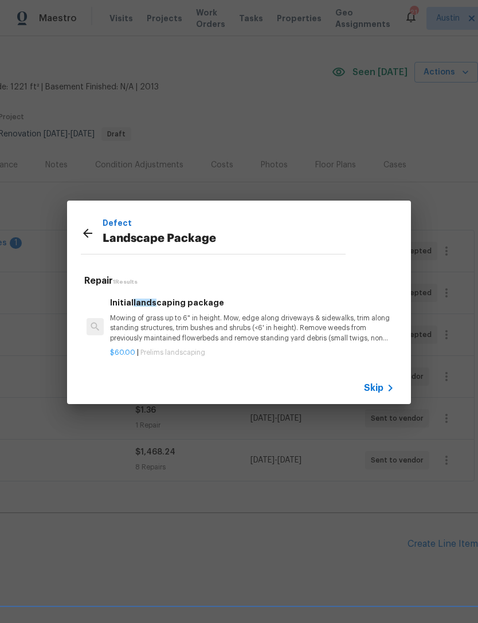
click at [245, 488] on div "Defect Landscape Package Repair 1 Results Initial lands caping package Mowing o…" at bounding box center [239, 302] width 478 height 605
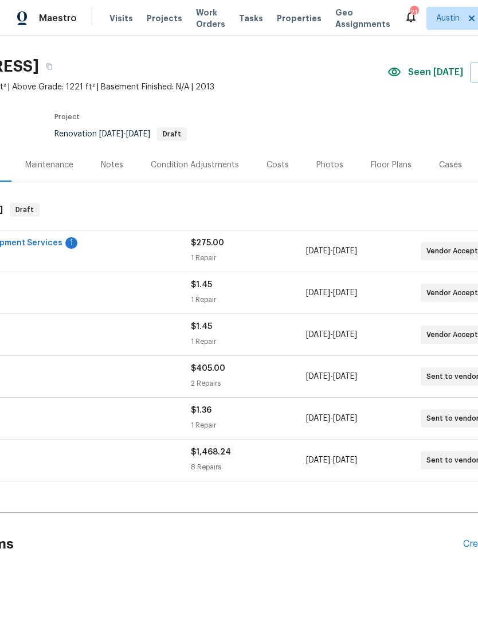
scroll to position [26, 112]
click at [214, 167] on div "Condition Adjustments" at bounding box center [197, 164] width 88 height 11
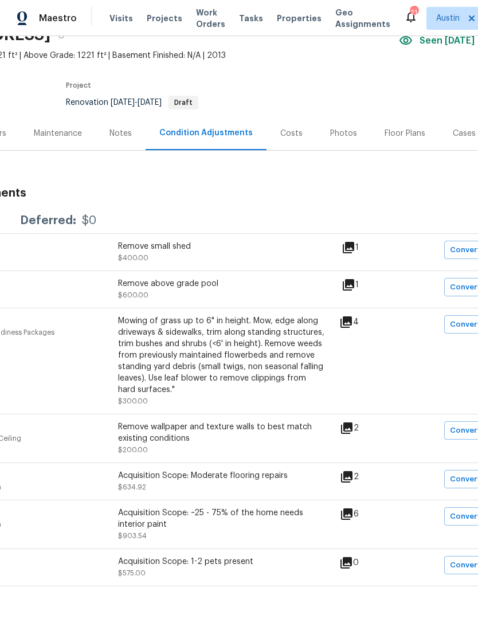
scroll to position [57, 103]
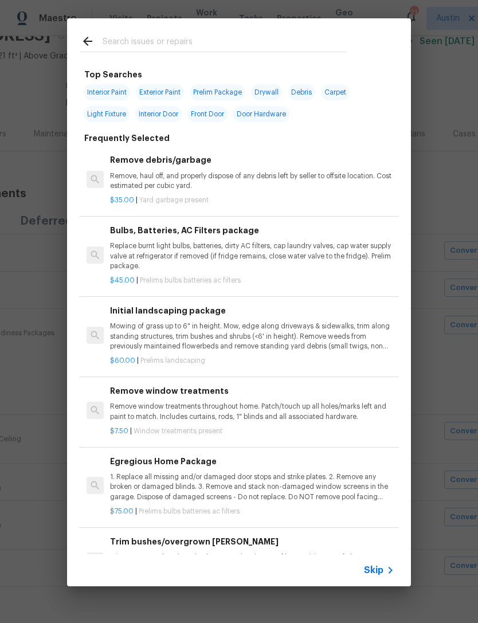
click at [306, 36] on input "text" at bounding box center [224, 42] width 243 height 17
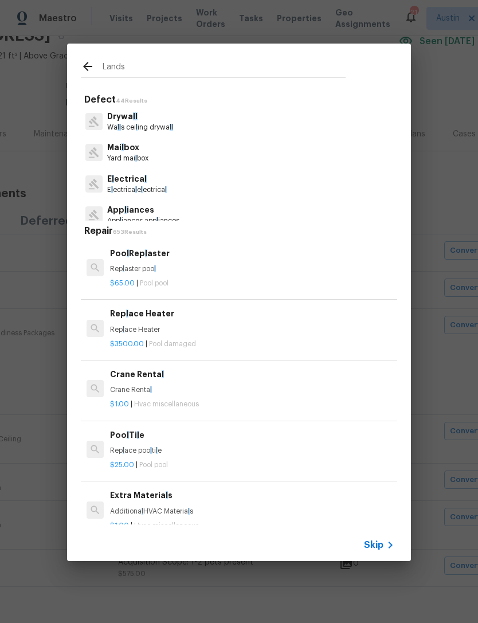
type input "Landsc"
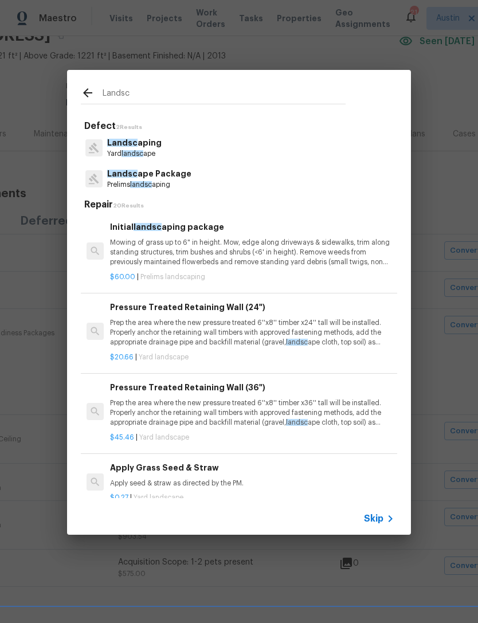
click at [119, 175] on span "Landsc" at bounding box center [122, 174] width 30 height 8
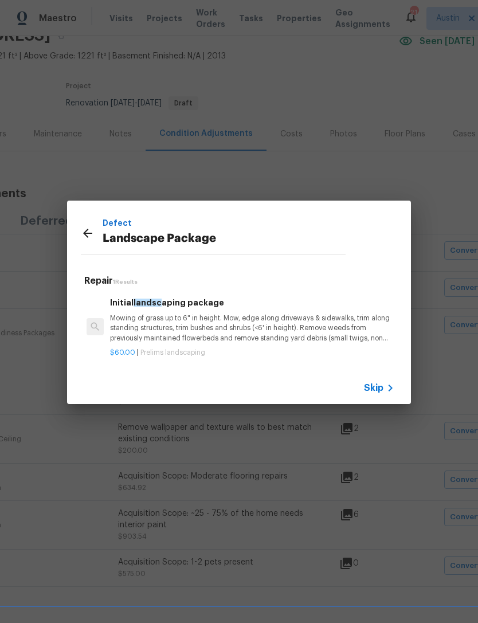
click at [252, 325] on p "Mowing of grass up to 6" in height. Mow, edge along driveways & sidewalks, trim…" at bounding box center [252, 328] width 284 height 29
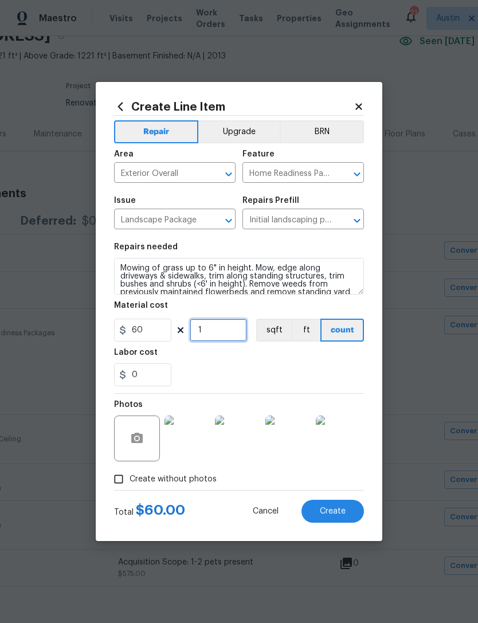
click at [224, 327] on input "1" at bounding box center [218, 330] width 57 height 23
type input "2"
click at [227, 378] on div "0" at bounding box center [239, 375] width 250 height 23
click at [181, 451] on img at bounding box center [188, 439] width 46 height 46
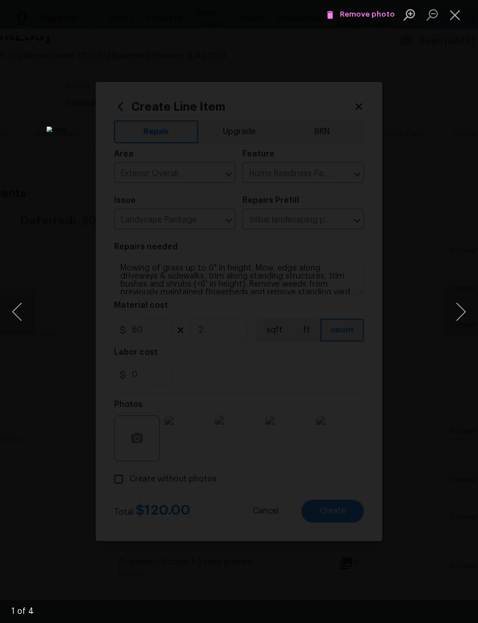
click at [451, 333] on button "Next image" at bounding box center [461, 312] width 34 height 46
click at [453, 314] on button "Next image" at bounding box center [461, 312] width 34 height 46
click at [457, 312] on button "Next image" at bounding box center [461, 312] width 34 height 46
click at [459, 303] on button "Next image" at bounding box center [461, 312] width 34 height 46
click at [466, 298] on button "Next image" at bounding box center [461, 312] width 34 height 46
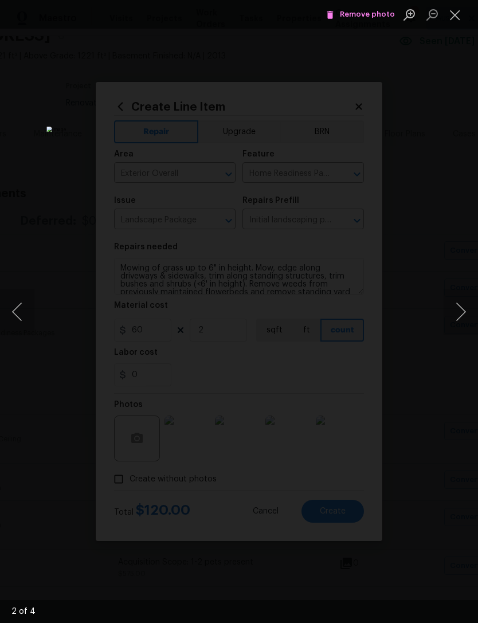
click at [453, 391] on div "Lightbox" at bounding box center [239, 311] width 478 height 623
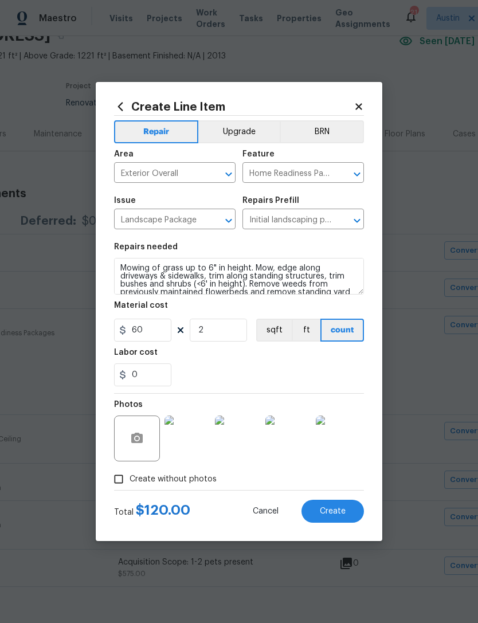
click at [344, 516] on span "Create" at bounding box center [333, 512] width 26 height 9
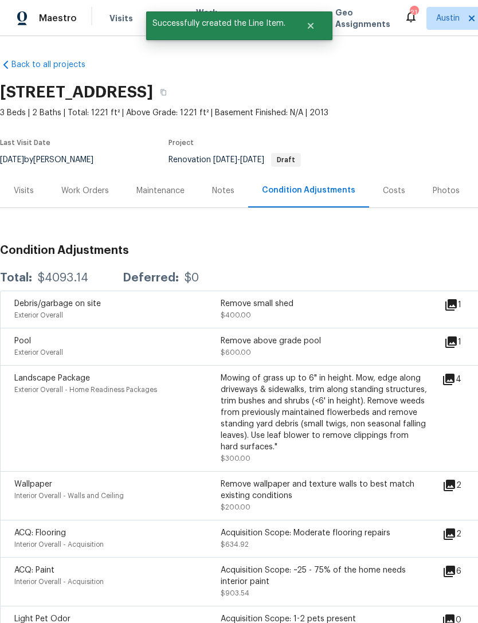
scroll to position [0, 0]
click at [81, 190] on div "Work Orders" at bounding box center [85, 190] width 48 height 11
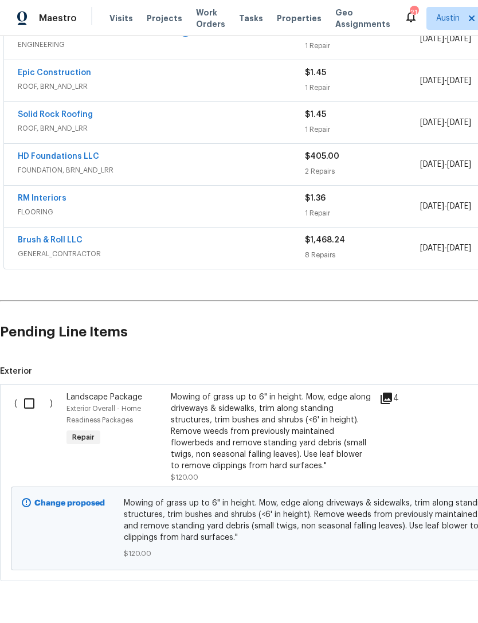
scroll to position [237, 0]
click at [26, 402] on input "checkbox" at bounding box center [33, 404] width 33 height 24
checkbox input "true"
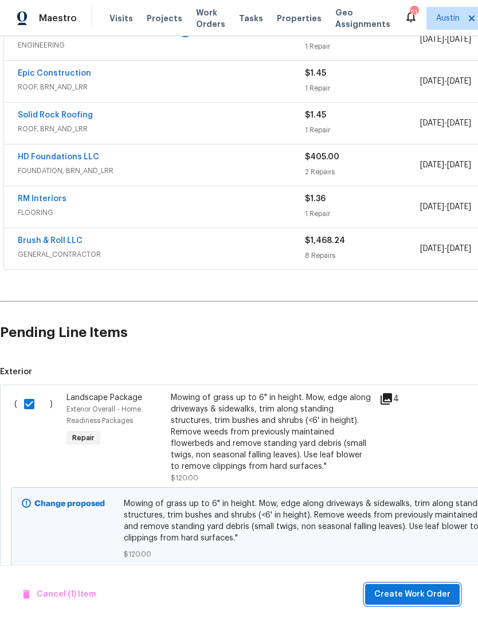
click at [432, 596] on span "Create Work Order" at bounding box center [413, 595] width 76 height 14
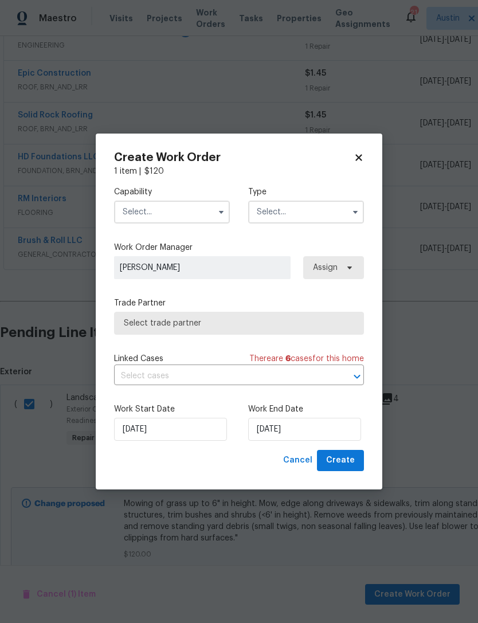
click at [205, 214] on input "text" at bounding box center [172, 212] width 116 height 23
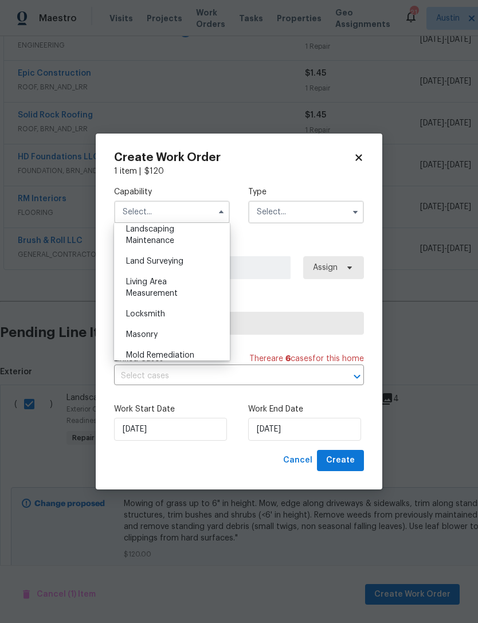
scroll to position [763, 0]
click at [203, 233] on div "Landscaping Maintenance" at bounding box center [172, 234] width 110 height 32
type input "Landscaping Maintenance"
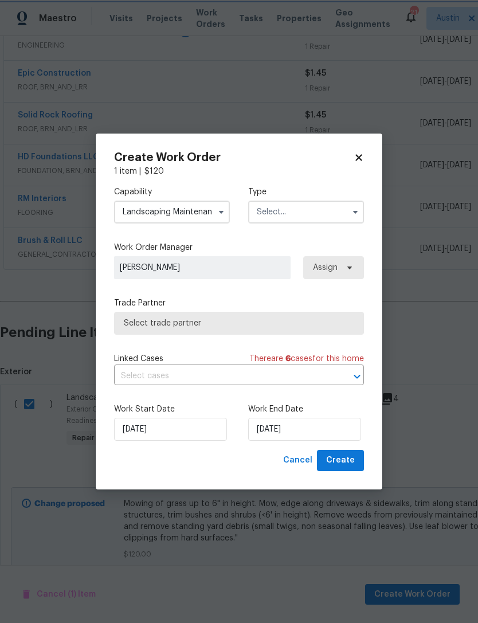
scroll to position [723, 0]
click at [212, 208] on input "Landscaping Maintenance" at bounding box center [172, 212] width 116 height 23
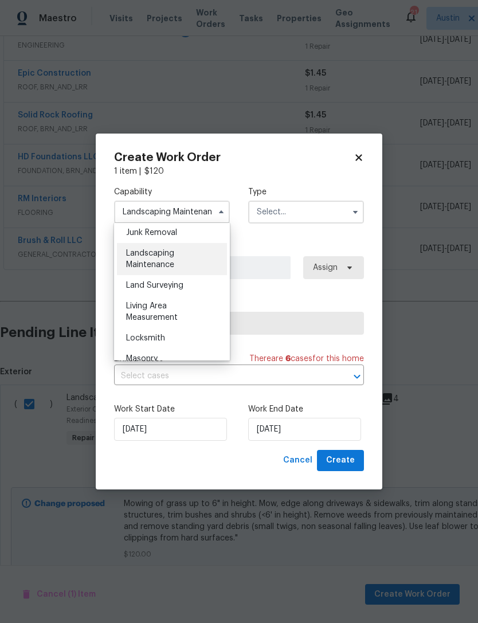
scroll to position [802, 0]
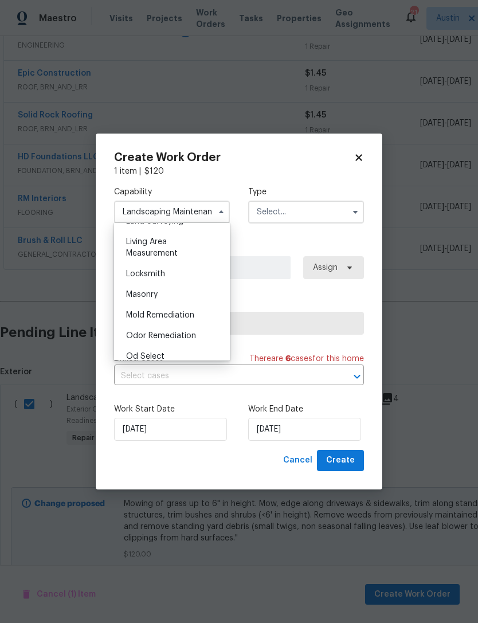
click at [297, 241] on div "Capability Landscaping Maintenance Agent Appliance Bathtub Resurfacing BRN And …" at bounding box center [239, 313] width 250 height 273
click at [313, 217] on input "text" at bounding box center [306, 212] width 116 height 23
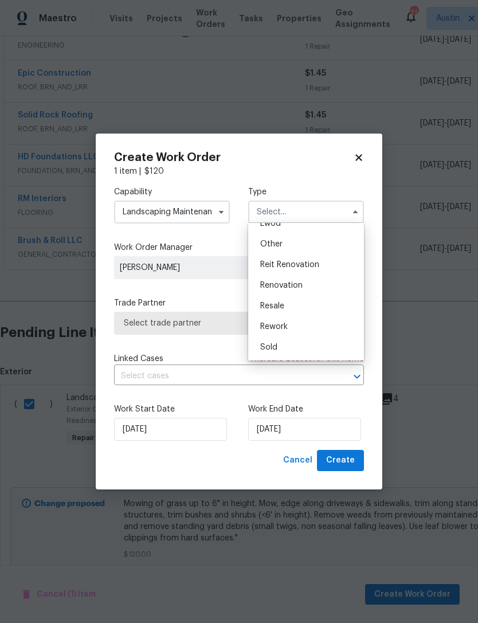
scroll to position [137, 0]
click at [313, 286] on div "Renovation" at bounding box center [306, 285] width 110 height 21
type input "Renovation"
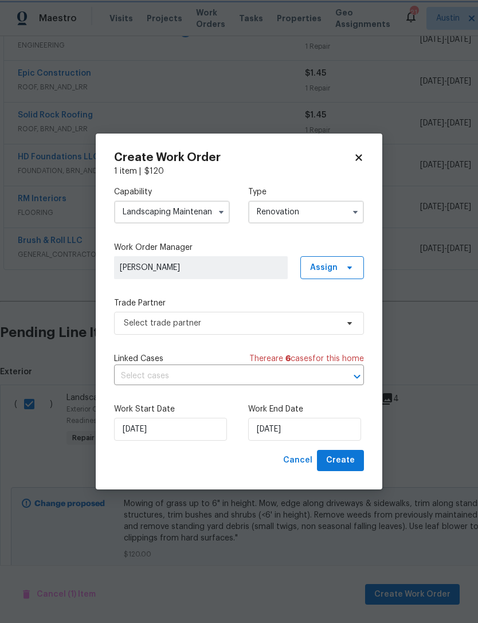
scroll to position [0, 0]
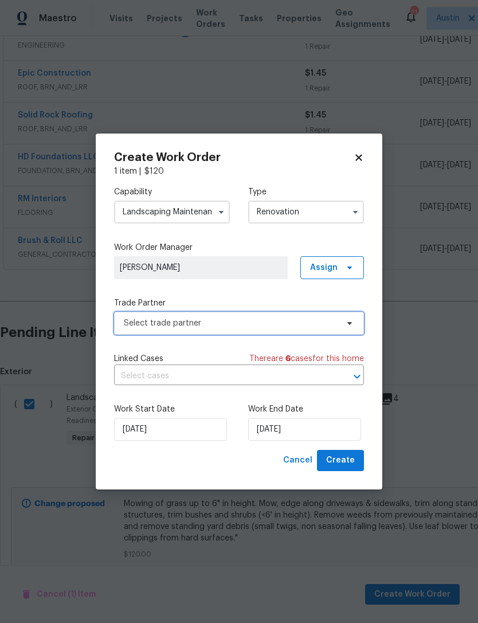
click at [289, 332] on span "Select trade partner" at bounding box center [239, 323] width 250 height 23
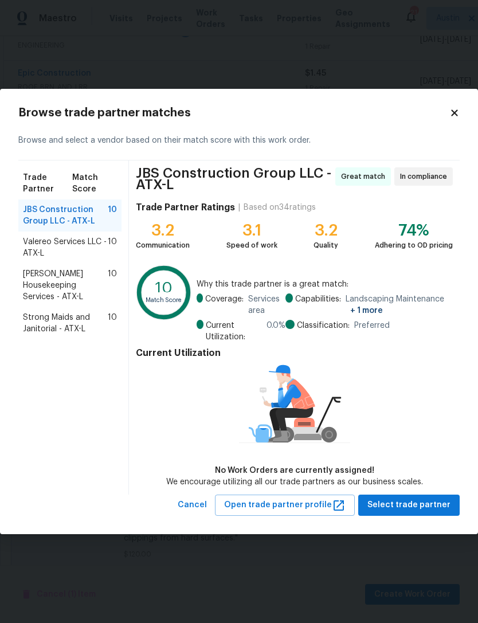
click at [61, 249] on span "Valereo Services LLC - ATX-L" at bounding box center [65, 247] width 85 height 23
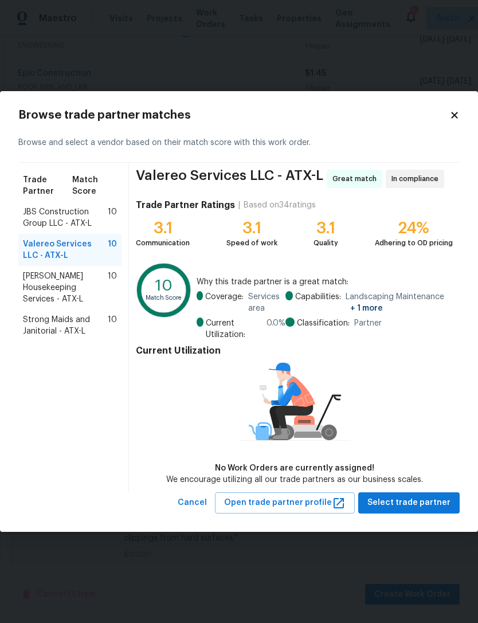
click at [28, 283] on span "Arelis Housekeeping Services - ATX-L" at bounding box center [65, 288] width 85 height 34
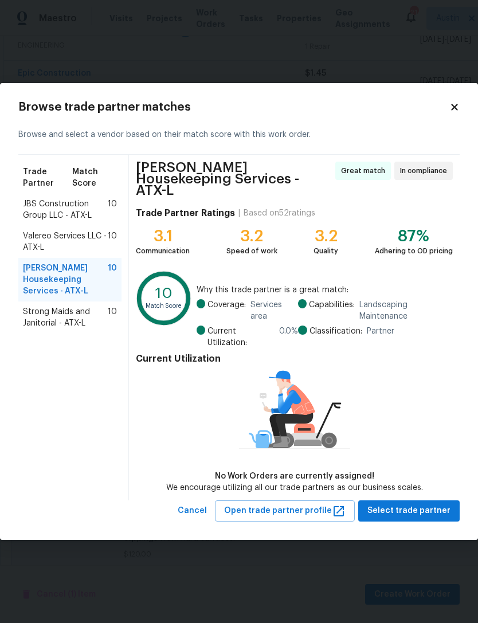
click at [24, 310] on span "Strong Maids and Janitorial - ATX-L" at bounding box center [65, 317] width 85 height 23
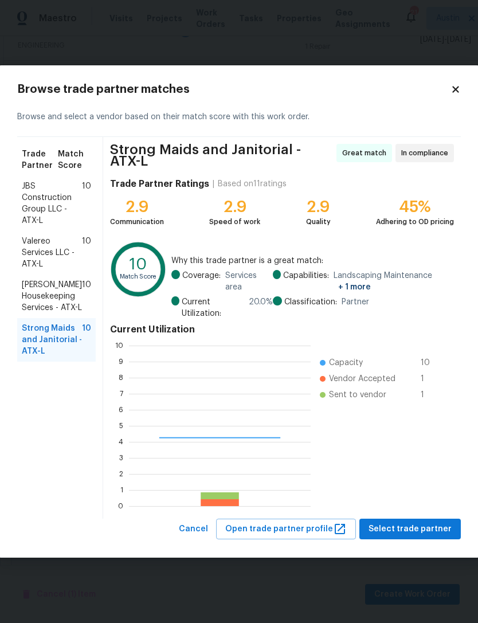
scroll to position [161, 182]
click at [7, 207] on div "Browse trade partner matches Browse and select a vendor based on their match sc…" at bounding box center [239, 311] width 481 height 493
click at [38, 201] on span "JBS Construction Group LLC - ATX-L" at bounding box center [52, 204] width 60 height 46
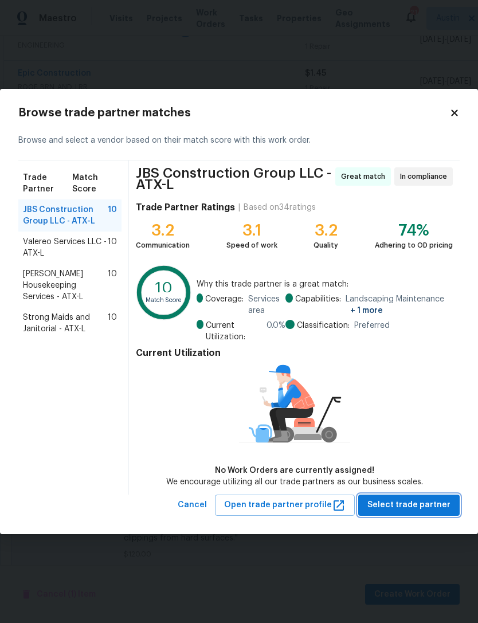
click at [420, 508] on span "Select trade partner" at bounding box center [409, 505] width 83 height 14
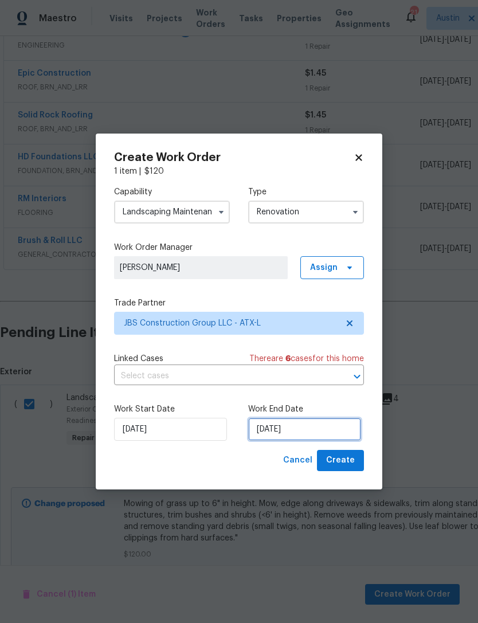
click at [303, 432] on input "[DATE]" at bounding box center [304, 429] width 113 height 23
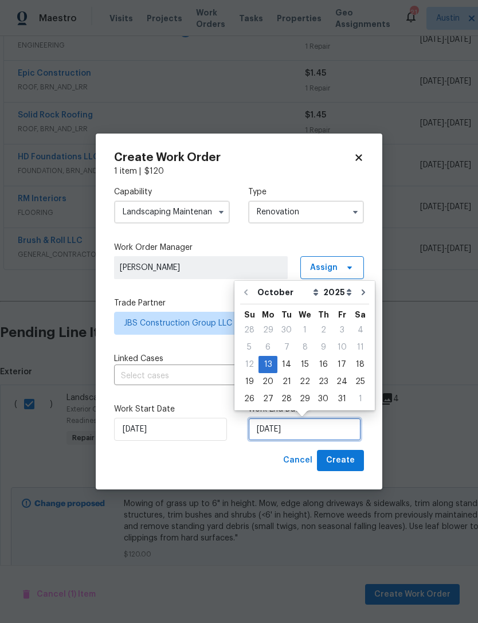
scroll to position [21, 0]
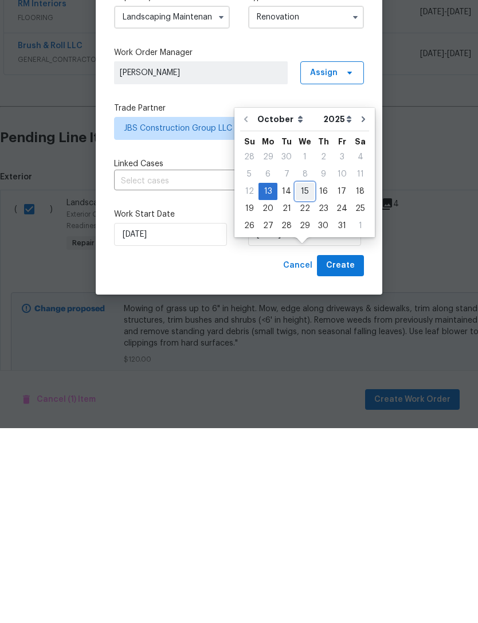
click at [302, 379] on div "15" at bounding box center [305, 387] width 18 height 16
type input "[DATE]"
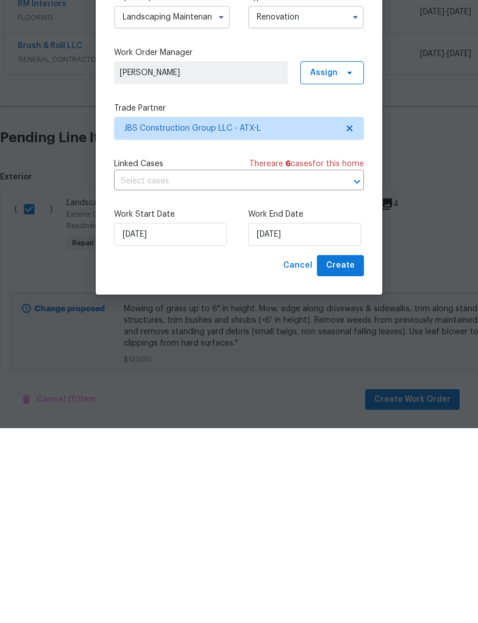
scroll to position [37, 0]
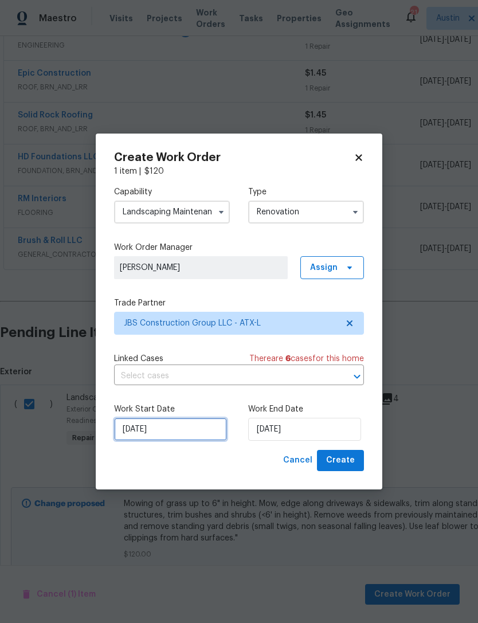
click at [189, 429] on input "[DATE]" at bounding box center [170, 429] width 113 height 23
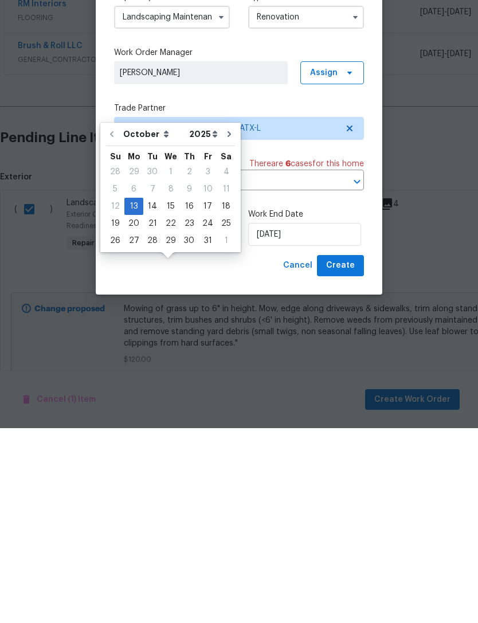
click at [332, 395] on div "Work Start Date 10/13/2025 Work End Date 10/15/2025" at bounding box center [239, 423] width 250 height 56
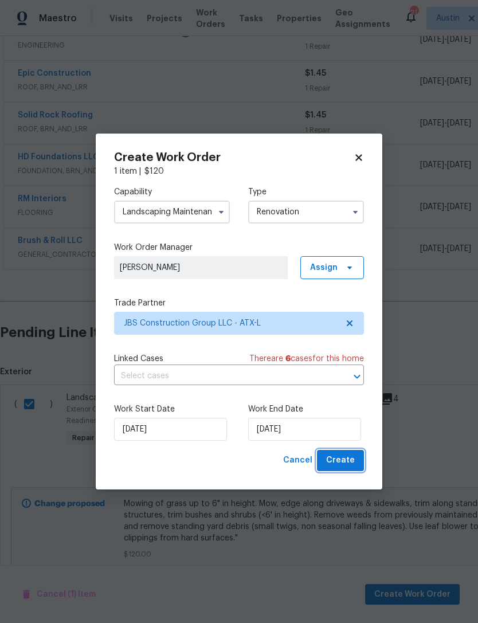
click at [348, 471] on button "Create" at bounding box center [340, 460] width 47 height 21
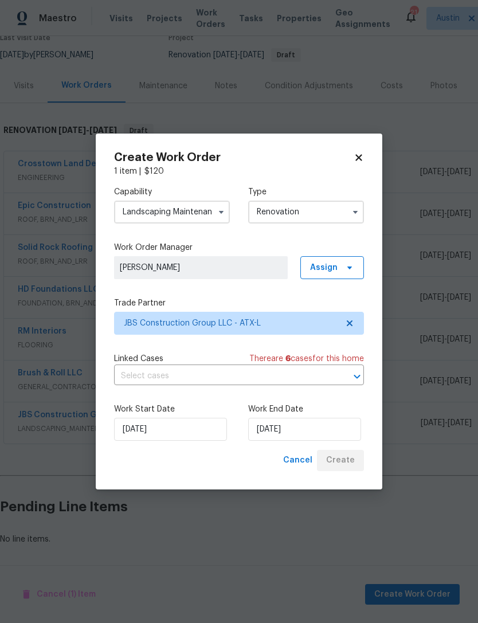
scroll to position [68, 0]
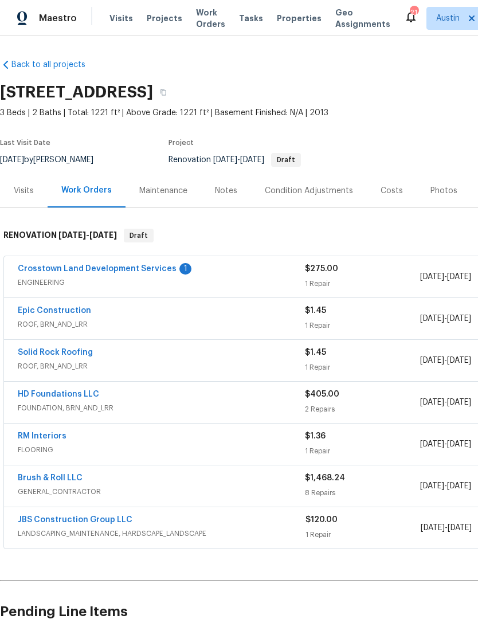
click at [328, 186] on div "Condition Adjustments" at bounding box center [309, 190] width 88 height 11
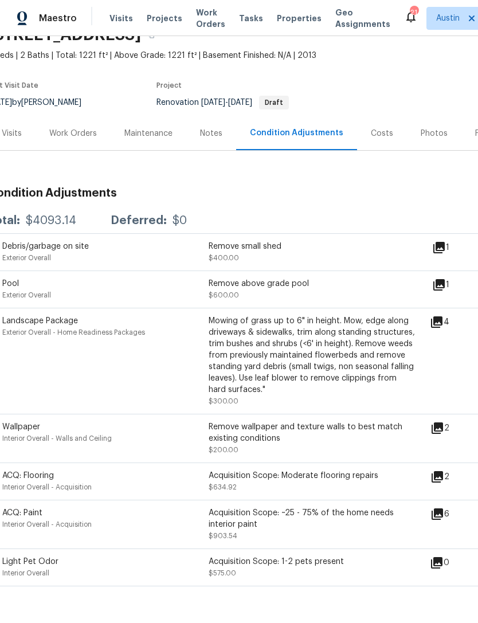
scroll to position [57, 13]
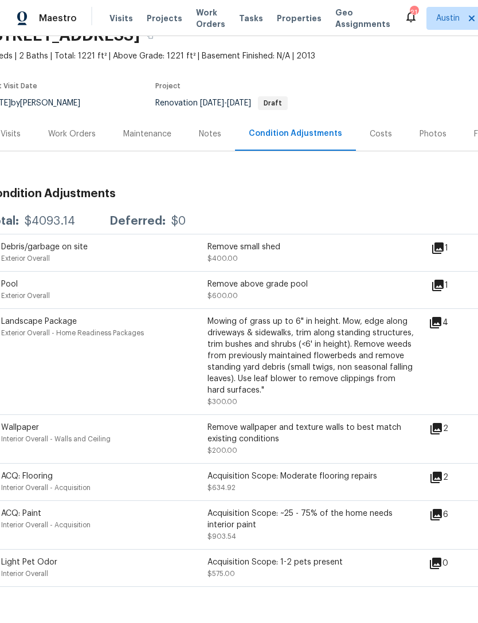
click at [64, 137] on div "Work Orders" at bounding box center [72, 133] width 48 height 11
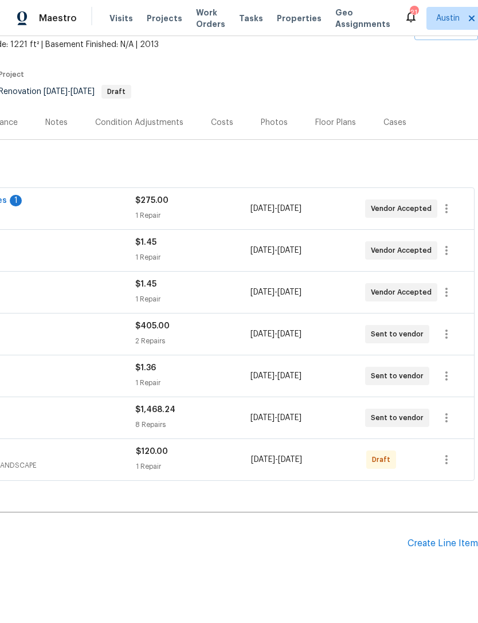
scroll to position [68, 170]
click at [450, 467] on icon "button" at bounding box center [447, 461] width 14 height 14
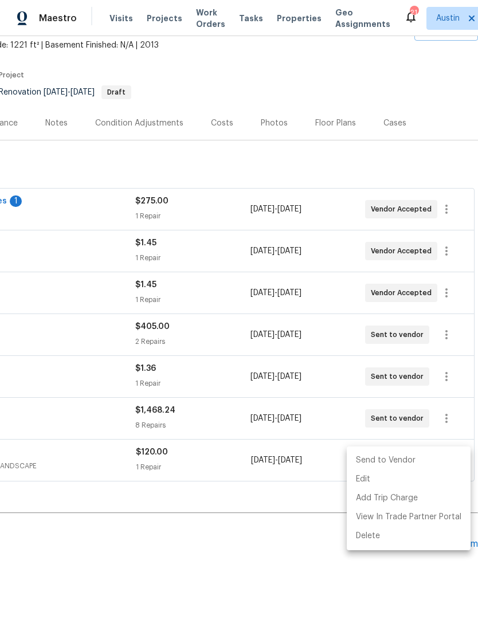
click at [403, 464] on li "Send to Vendor" at bounding box center [409, 460] width 124 height 19
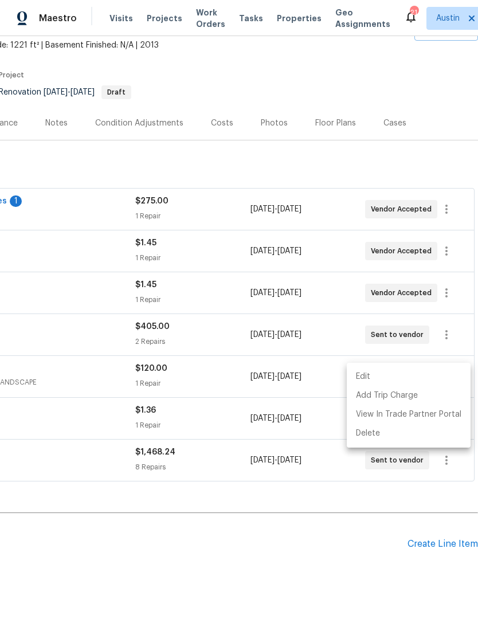
click at [315, 568] on div at bounding box center [239, 311] width 478 height 623
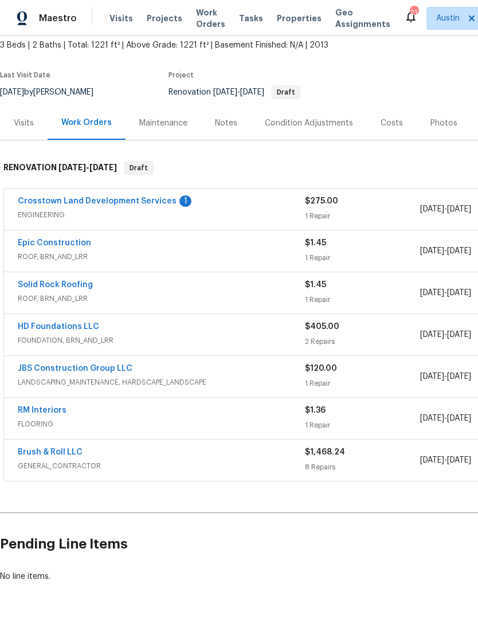
scroll to position [68, 0]
click at [3, 325] on div "Crosstown Land Development Services 1 ENGINEERING $275.00 1 Repair [DATE] - [DA…" at bounding box center [324, 335] width 648 height 299
click at [19, 369] on link "JBS Construction Group LLC" at bounding box center [75, 369] width 115 height 8
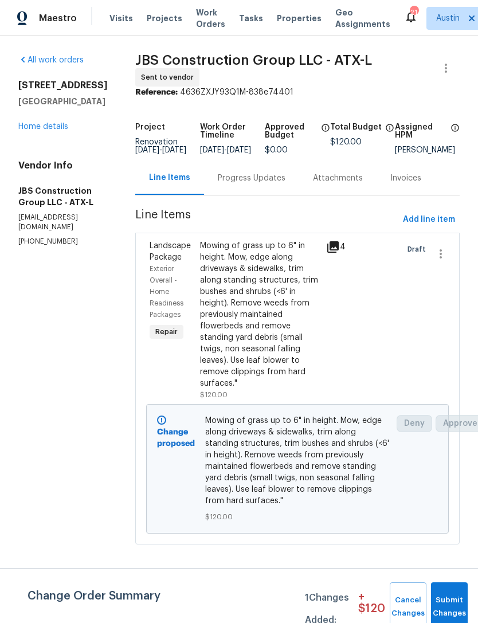
click at [273, 181] on div "Progress Updates" at bounding box center [252, 178] width 68 height 11
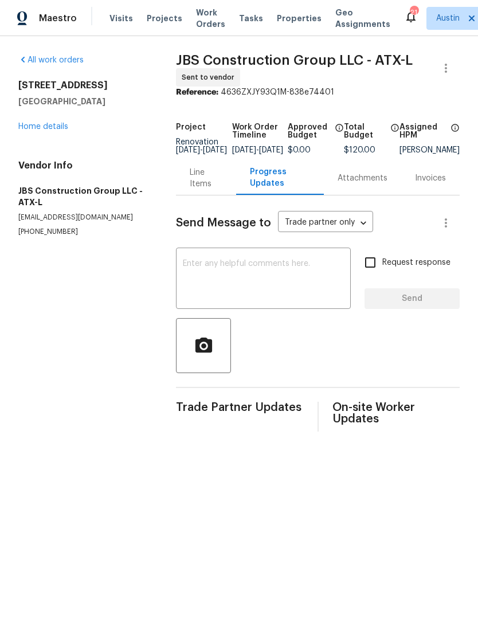
click at [282, 275] on textarea at bounding box center [263, 280] width 161 height 40
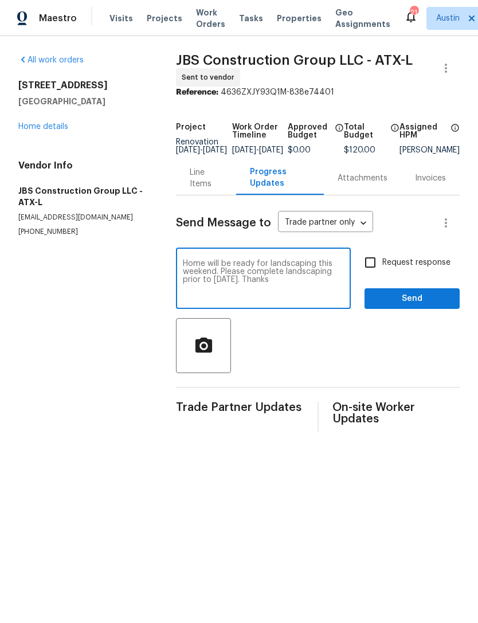
type textarea "Home will be ready for landscaping this weekend. Please complete landscaping pr…"
click at [377, 268] on input "Request response" at bounding box center [370, 263] width 24 height 24
checkbox input "true"
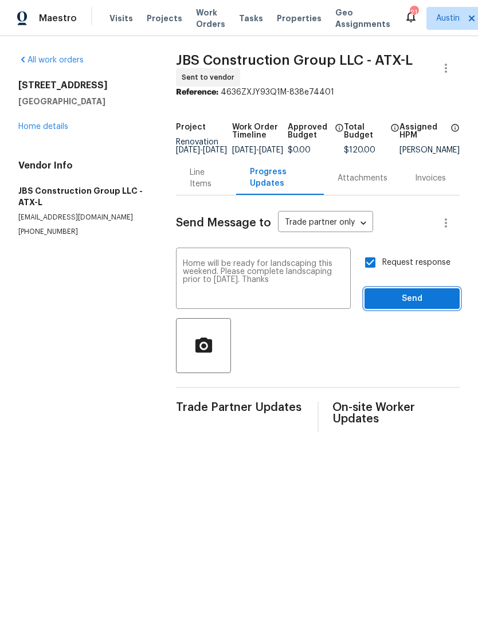
click at [417, 306] on span "Send" at bounding box center [412, 299] width 77 height 14
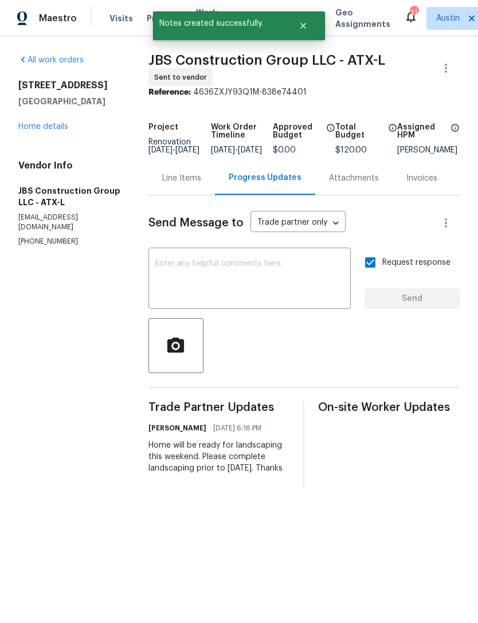
click at [189, 184] on div "Line Items" at bounding box center [181, 178] width 39 height 11
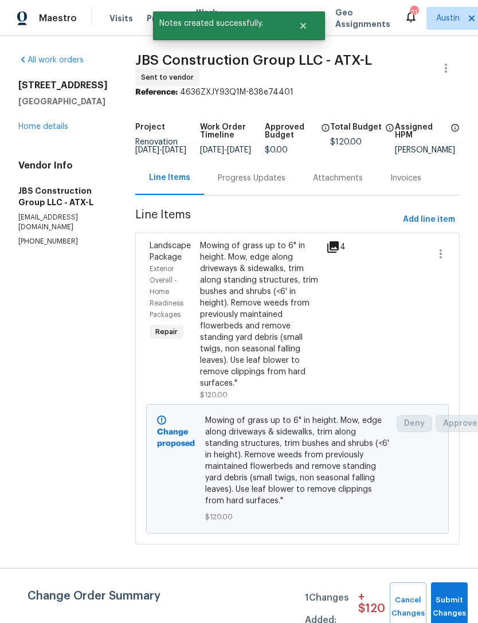
click at [22, 130] on link "Home details" at bounding box center [43, 127] width 50 height 8
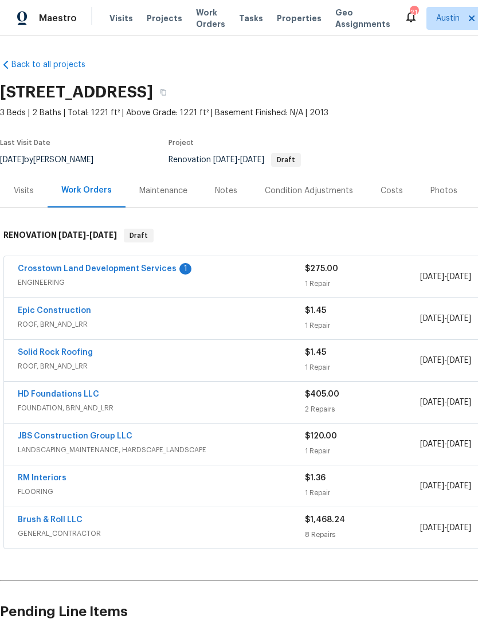
click at [78, 518] on link "Brush & Roll LLC" at bounding box center [50, 520] width 65 height 8
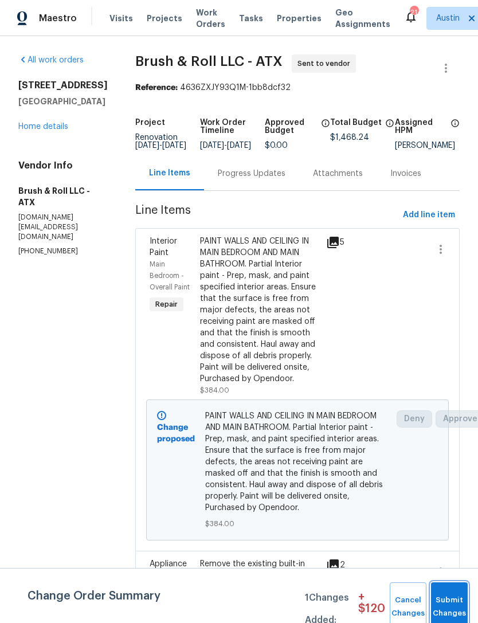
click at [447, 616] on span "Submit Changes" at bounding box center [449, 607] width 25 height 26
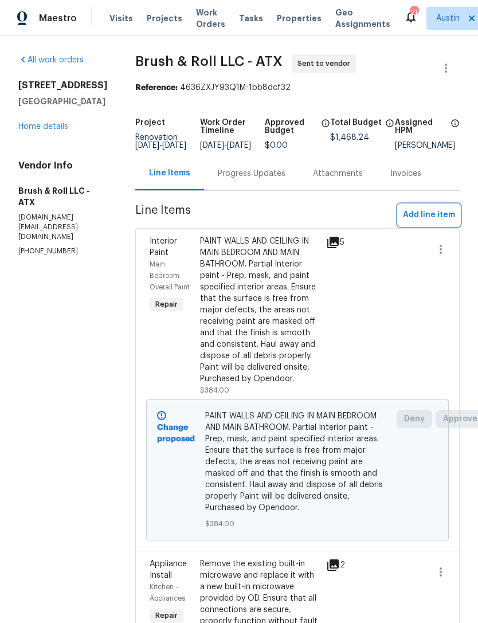
click at [432, 223] on span "Add line item" at bounding box center [429, 215] width 52 height 14
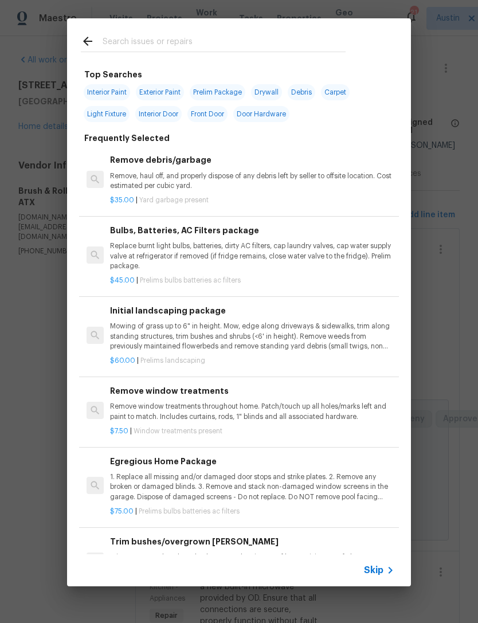
click at [204, 41] on input "text" at bounding box center [224, 42] width 243 height 17
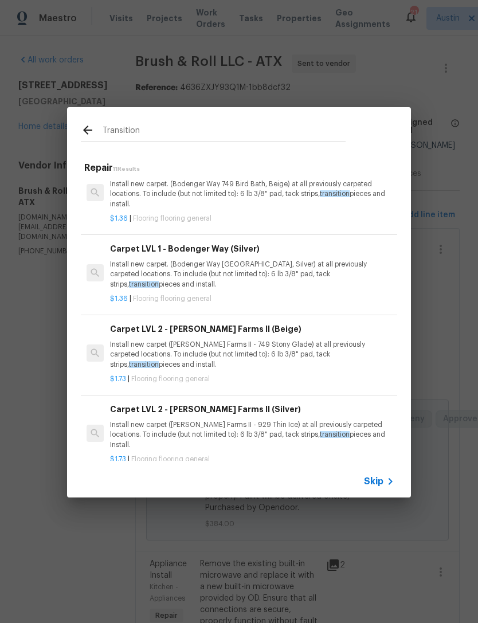
scroll to position [514, 0]
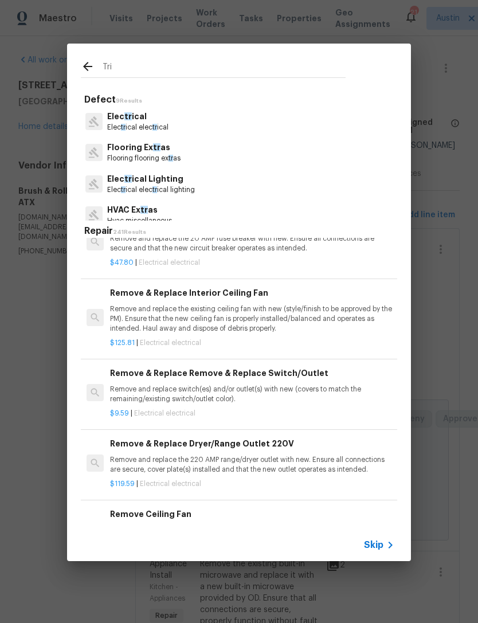
type input "Trim"
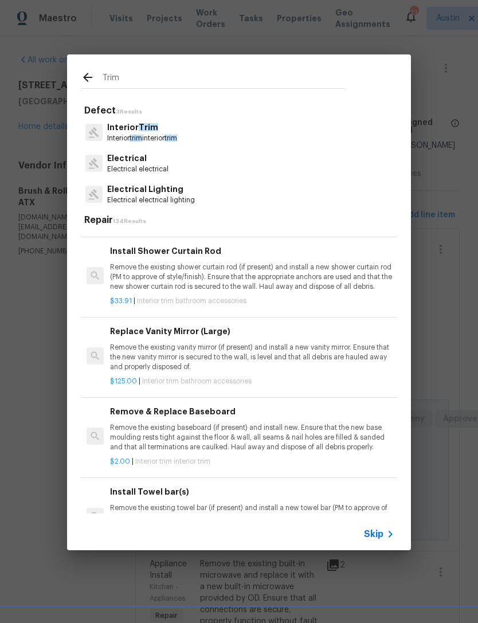
click at [166, 130] on p "Interior Trim" at bounding box center [142, 128] width 70 height 12
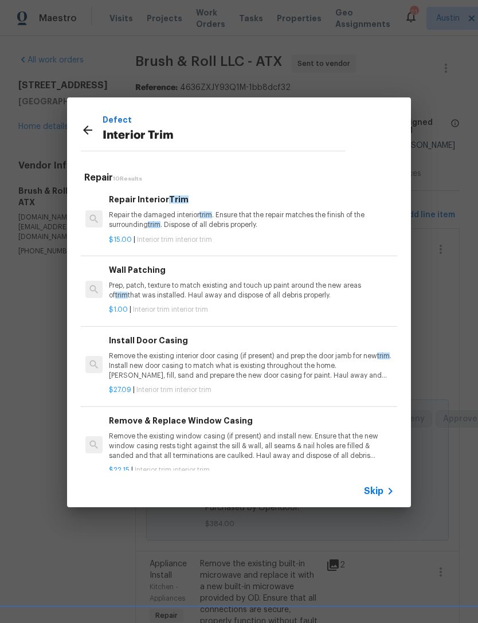
scroll to position [0, 1]
click at [244, 215] on p "Repair the damaged interior trim . Ensure that the repair matches the finish of…" at bounding box center [251, 220] width 284 height 20
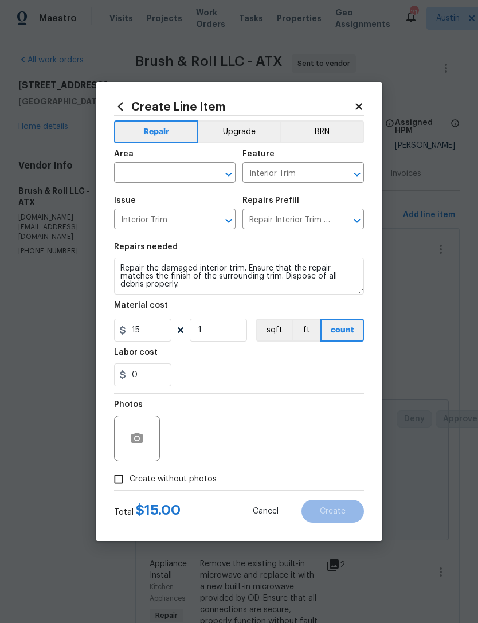
click at [169, 176] on input "text" at bounding box center [158, 174] width 89 height 18
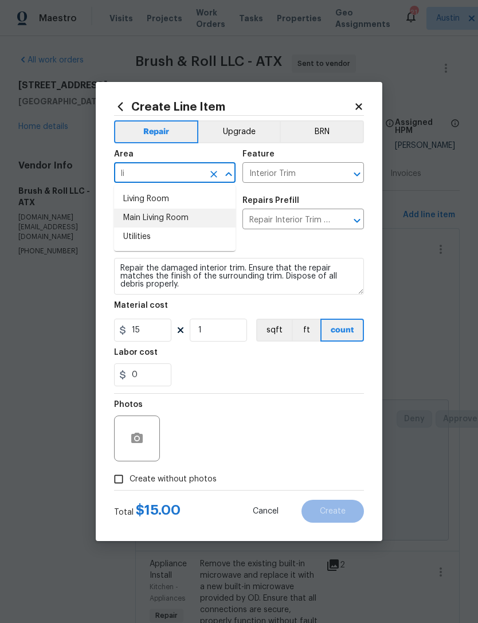
click at [201, 222] on li "Main Living Room" at bounding box center [175, 218] width 122 height 19
type input "Main Living Room"
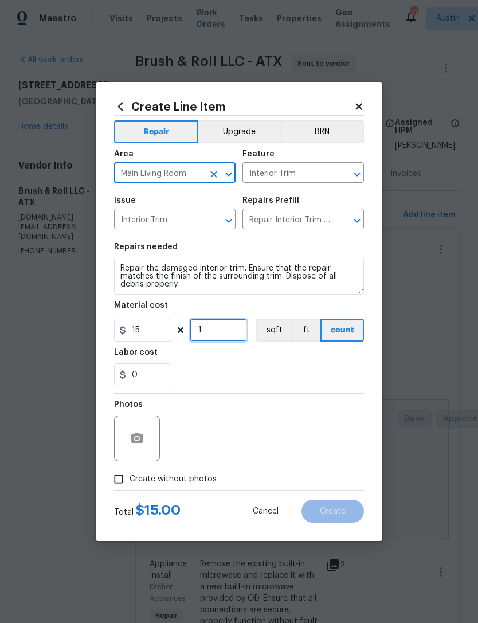
click at [225, 336] on input "1" at bounding box center [218, 330] width 57 height 23
type input "5"
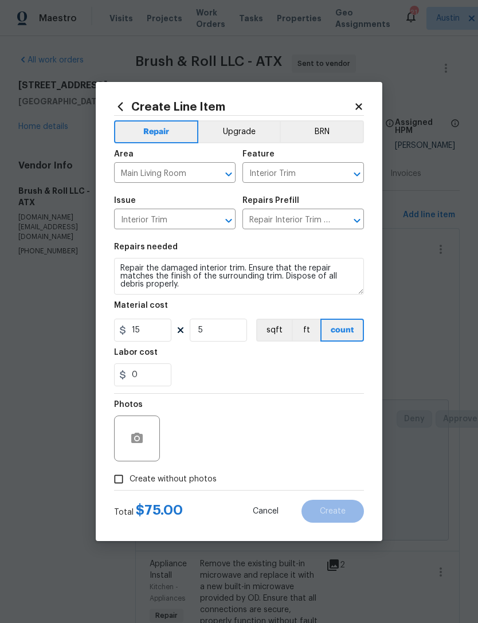
click at [292, 384] on div "0" at bounding box center [239, 375] width 250 height 23
click at [150, 439] on button "button" at bounding box center [137, 439] width 28 height 28
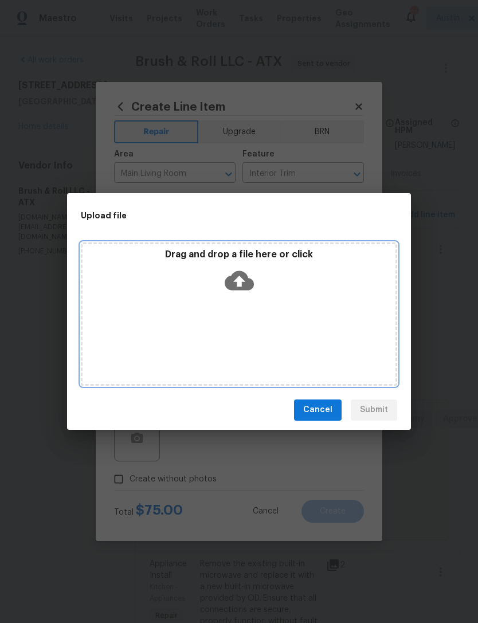
click at [294, 328] on div "Drag and drop a file here or click" at bounding box center [239, 314] width 317 height 143
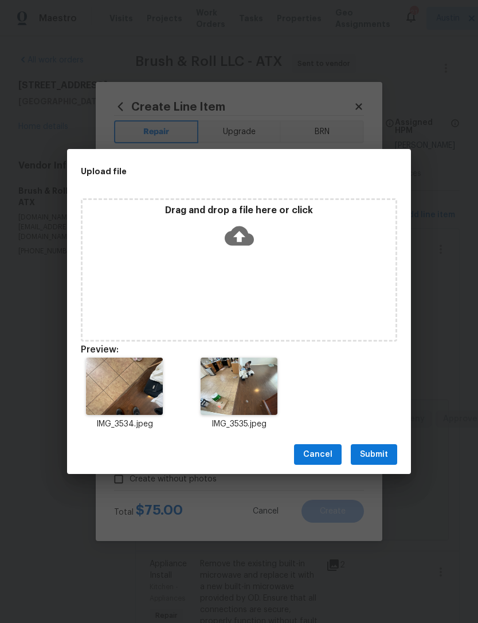
click at [394, 453] on button "Submit" at bounding box center [374, 455] width 46 height 21
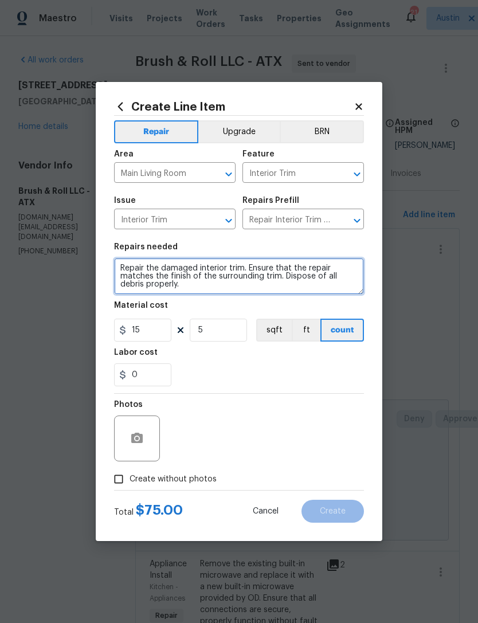
click at [123, 271] on textarea "Repair the damaged interior trim. Ensure that the repair matches the finish of …" at bounding box center [239, 276] width 250 height 37
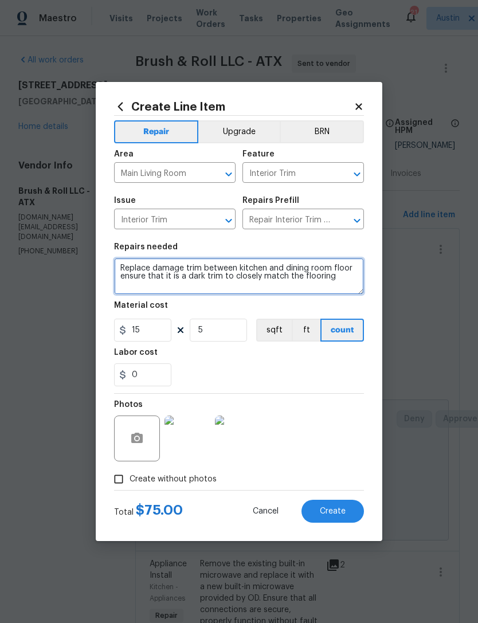
scroll to position [0, 0]
type textarea "Replace damage trim between kitchen and dining room floor ensure that it is a d…"
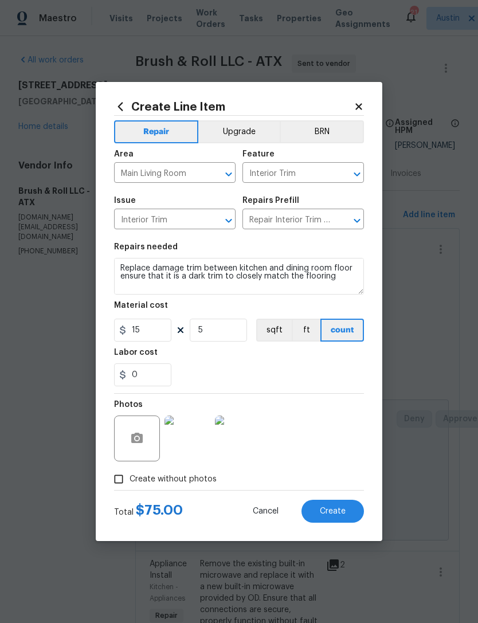
click at [282, 371] on div "0" at bounding box center [239, 375] width 250 height 23
click at [198, 438] on img at bounding box center [188, 439] width 46 height 46
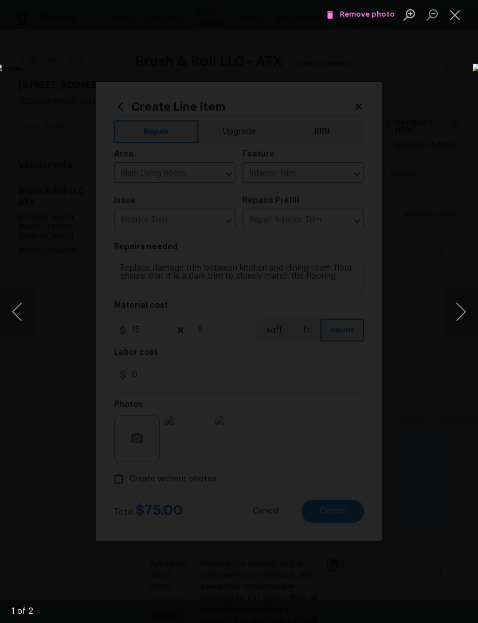
click at [466, 314] on button "Next image" at bounding box center [461, 312] width 34 height 46
click at [248, 534] on div "Lightbox" at bounding box center [239, 311] width 478 height 623
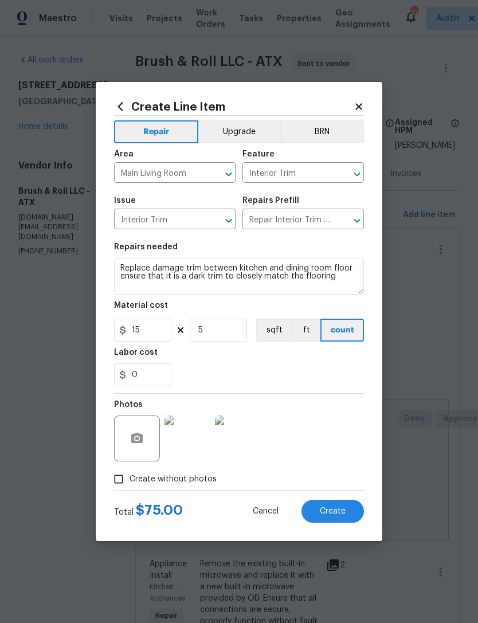
click at [201, 430] on img at bounding box center [188, 439] width 46 height 46
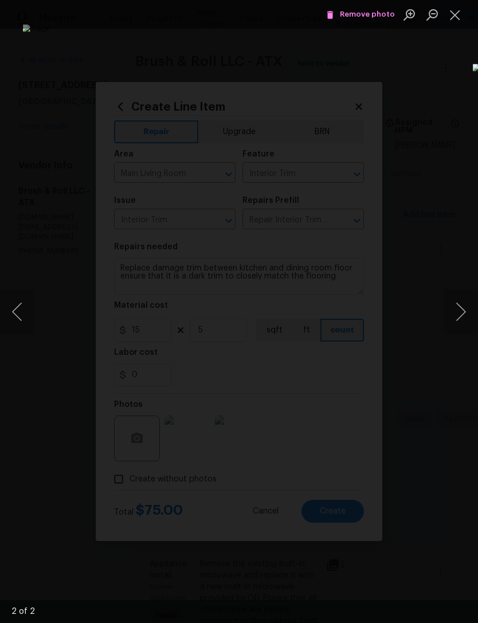
click at [247, 510] on div "Lightbox" at bounding box center [239, 311] width 478 height 623
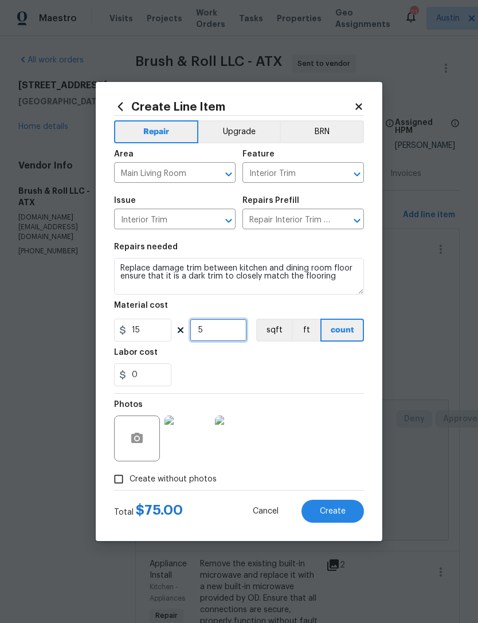
click at [232, 329] on input "5" at bounding box center [218, 330] width 57 height 23
click at [231, 329] on input "5" at bounding box center [218, 330] width 57 height 23
type input "6"
click at [290, 374] on div "0" at bounding box center [239, 375] width 250 height 23
click at [353, 516] on button "Create" at bounding box center [333, 511] width 63 height 23
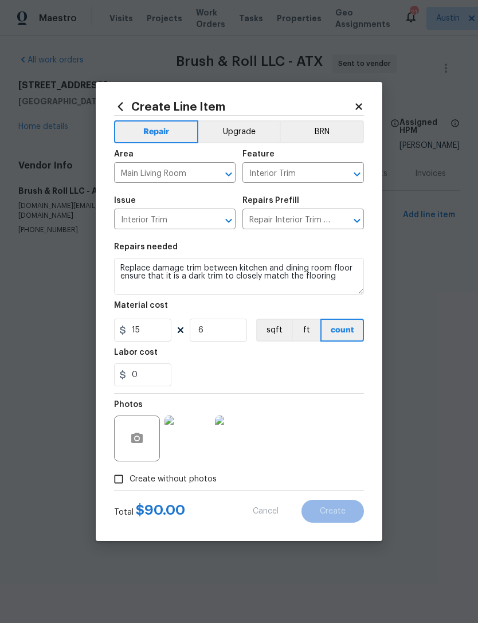
type input "0"
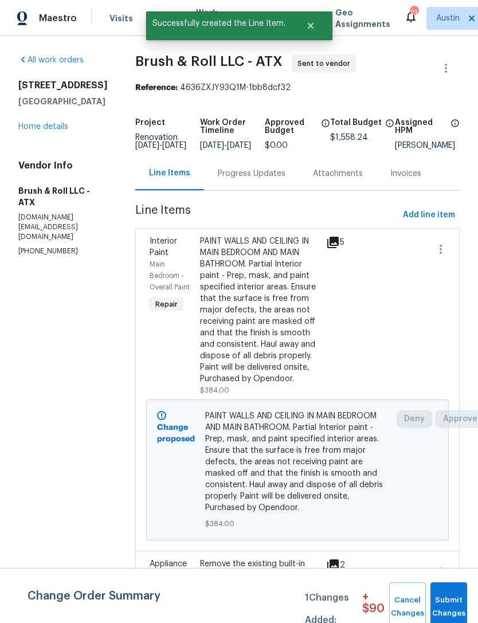
click at [454, 611] on span "Submit Changes" at bounding box center [448, 607] width 25 height 26
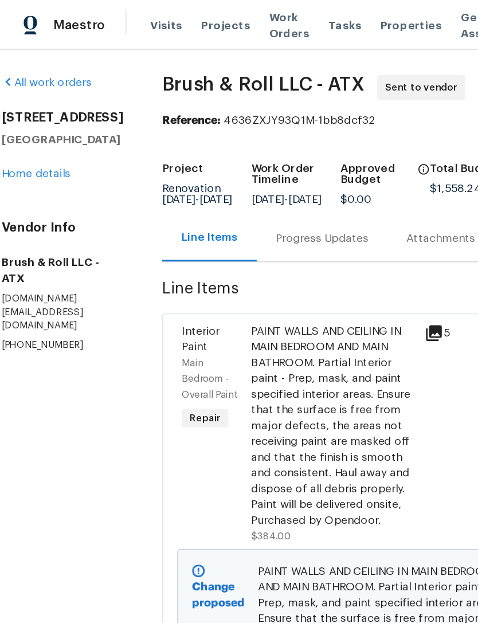
scroll to position [-1, 17]
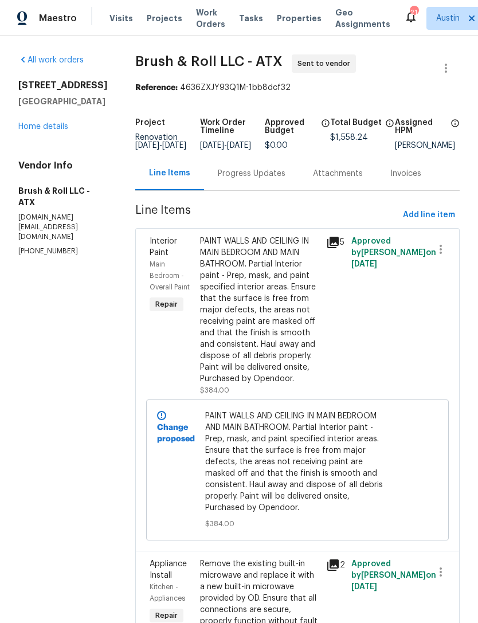
click at [273, 180] on div "Progress Updates" at bounding box center [252, 173] width 68 height 11
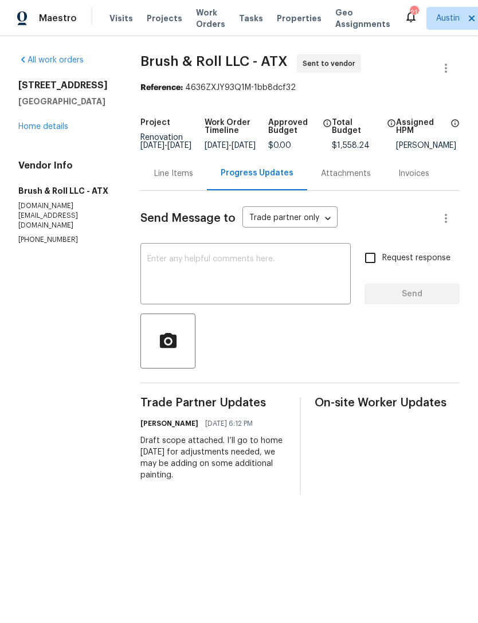
click at [177, 188] on div "Line Items" at bounding box center [174, 174] width 67 height 34
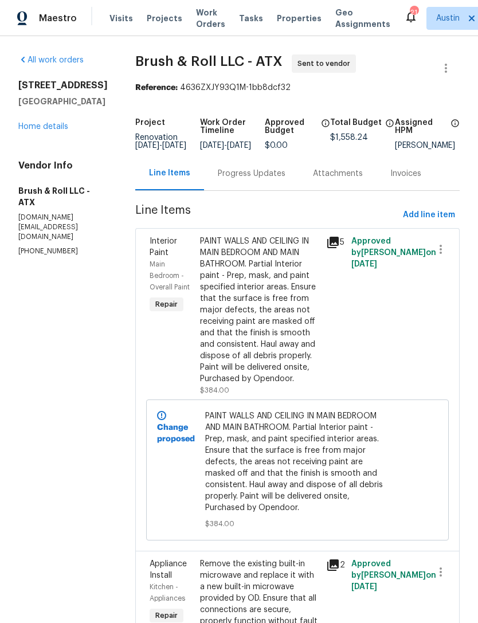
click at [26, 128] on link "Home details" at bounding box center [43, 127] width 50 height 8
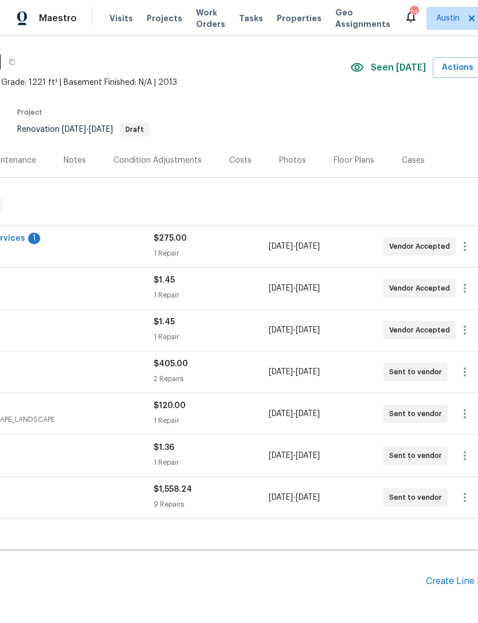
scroll to position [30, 154]
